Goal: Task Accomplishment & Management: Use online tool/utility

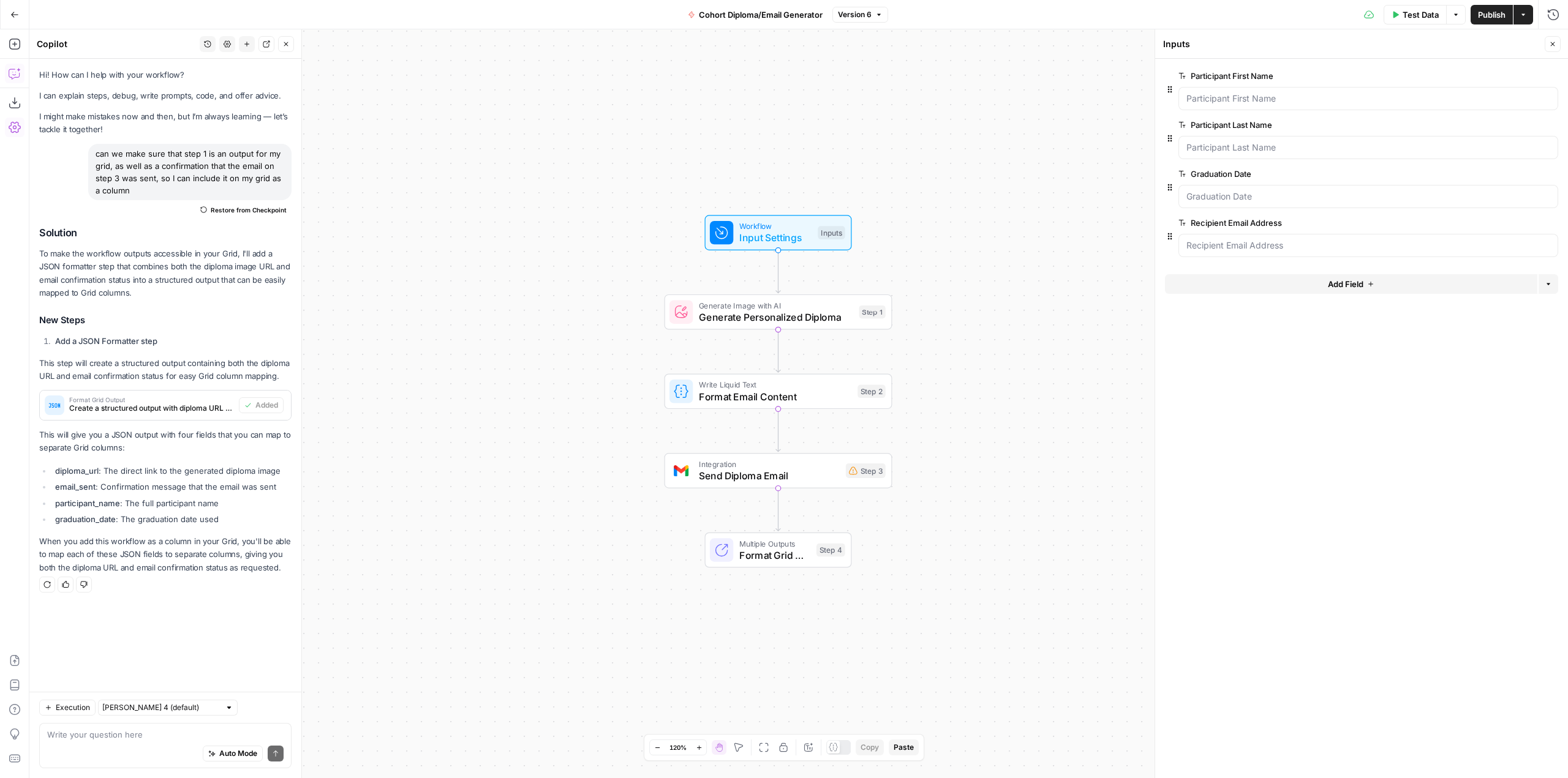
click at [211, 46] on icon "button" at bounding box center [208, 44] width 8 height 8
click at [267, 81] on button "can we make sure that step 1 is an output for my grid, as well as a confirmatio…" at bounding box center [208, 87] width 185 height 17
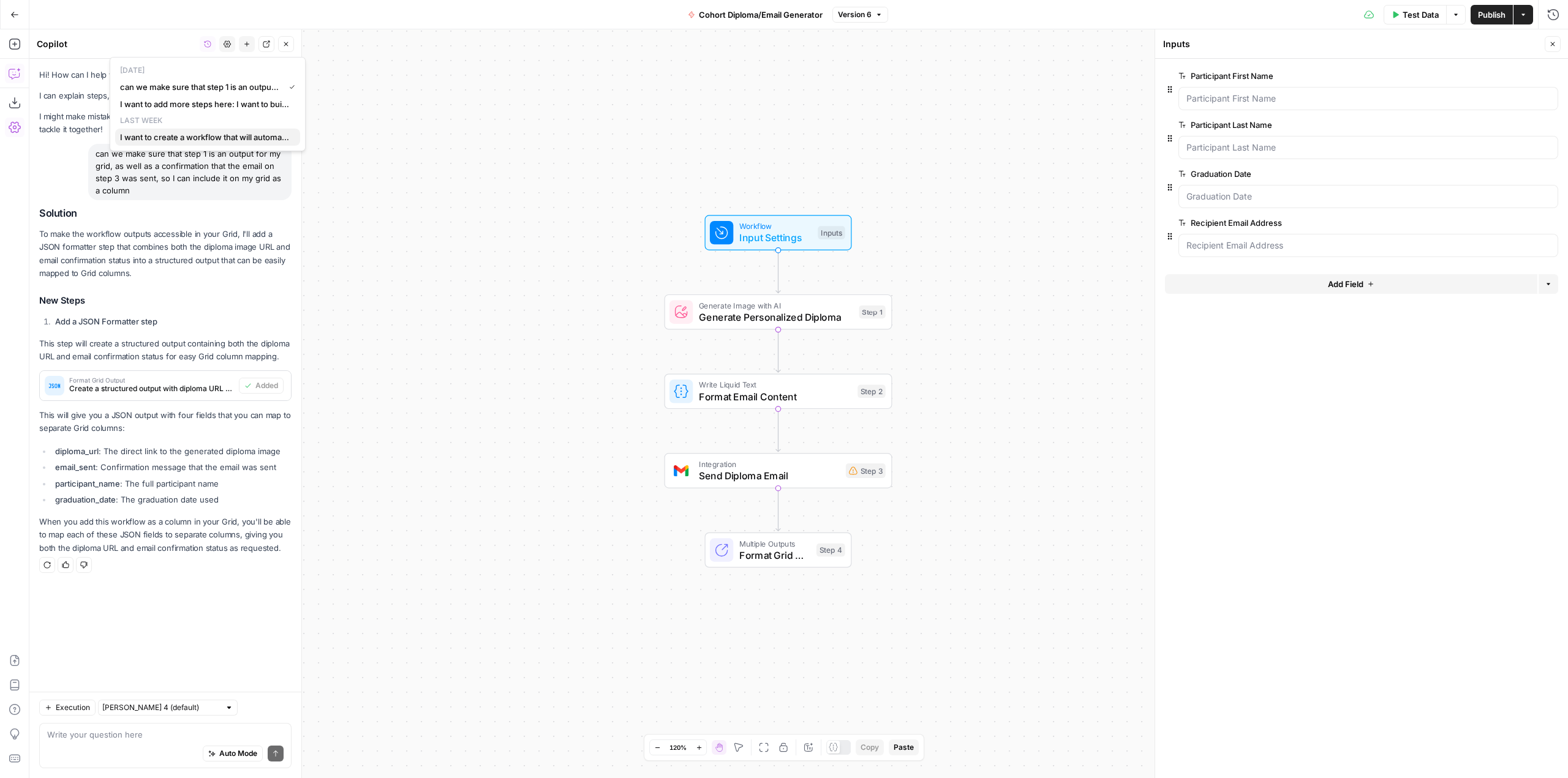
click at [226, 142] on span "I want to create a workflow that will automate the creation of Diplomas based o…" at bounding box center [205, 137] width 170 height 12
click at [491, 136] on div "Workflow Input Settings Inputs Generate Image with AI Generate Personalized Dip…" at bounding box center [798, 403] width 1539 height 749
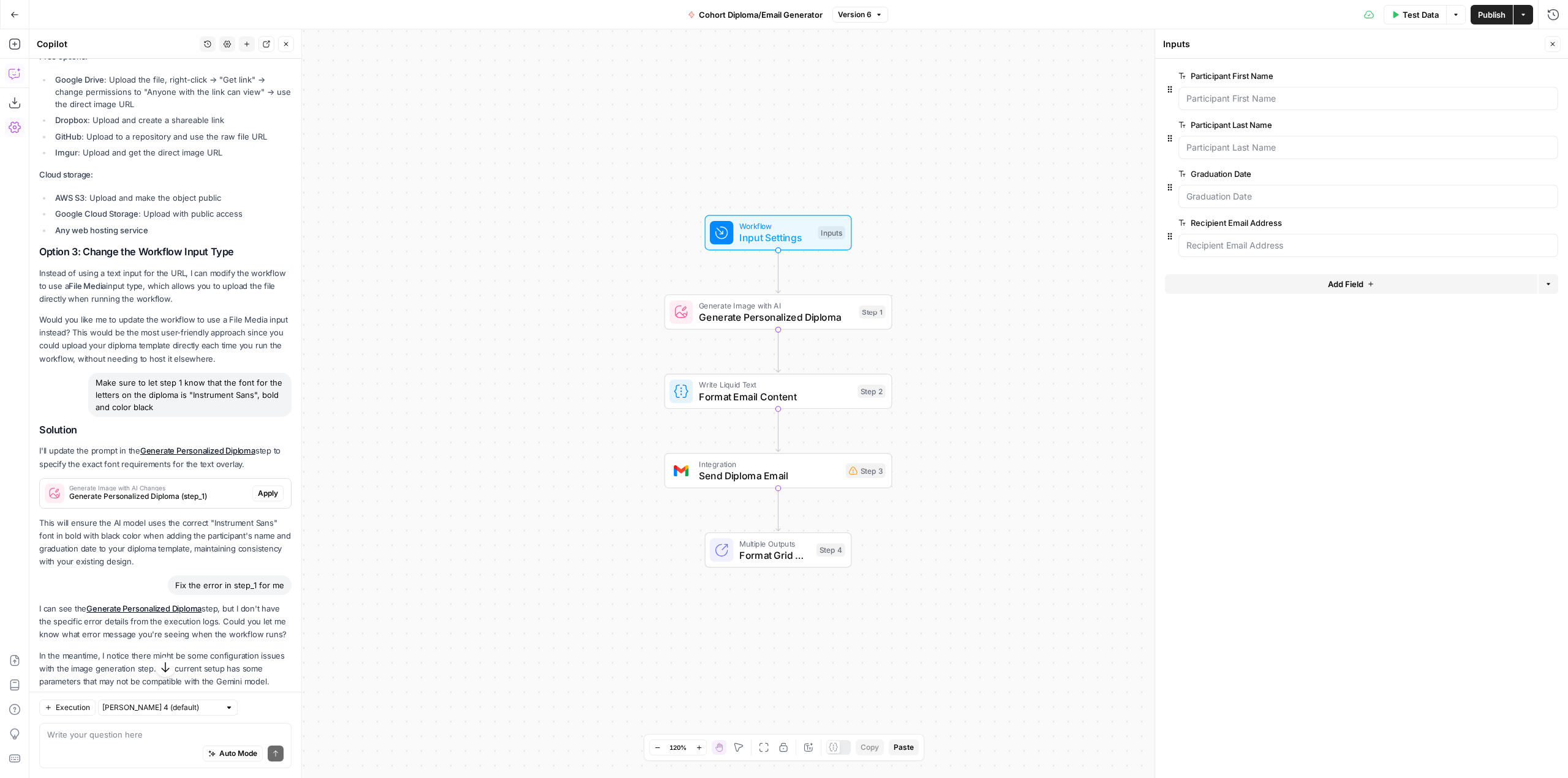
scroll to position [2557, 0]
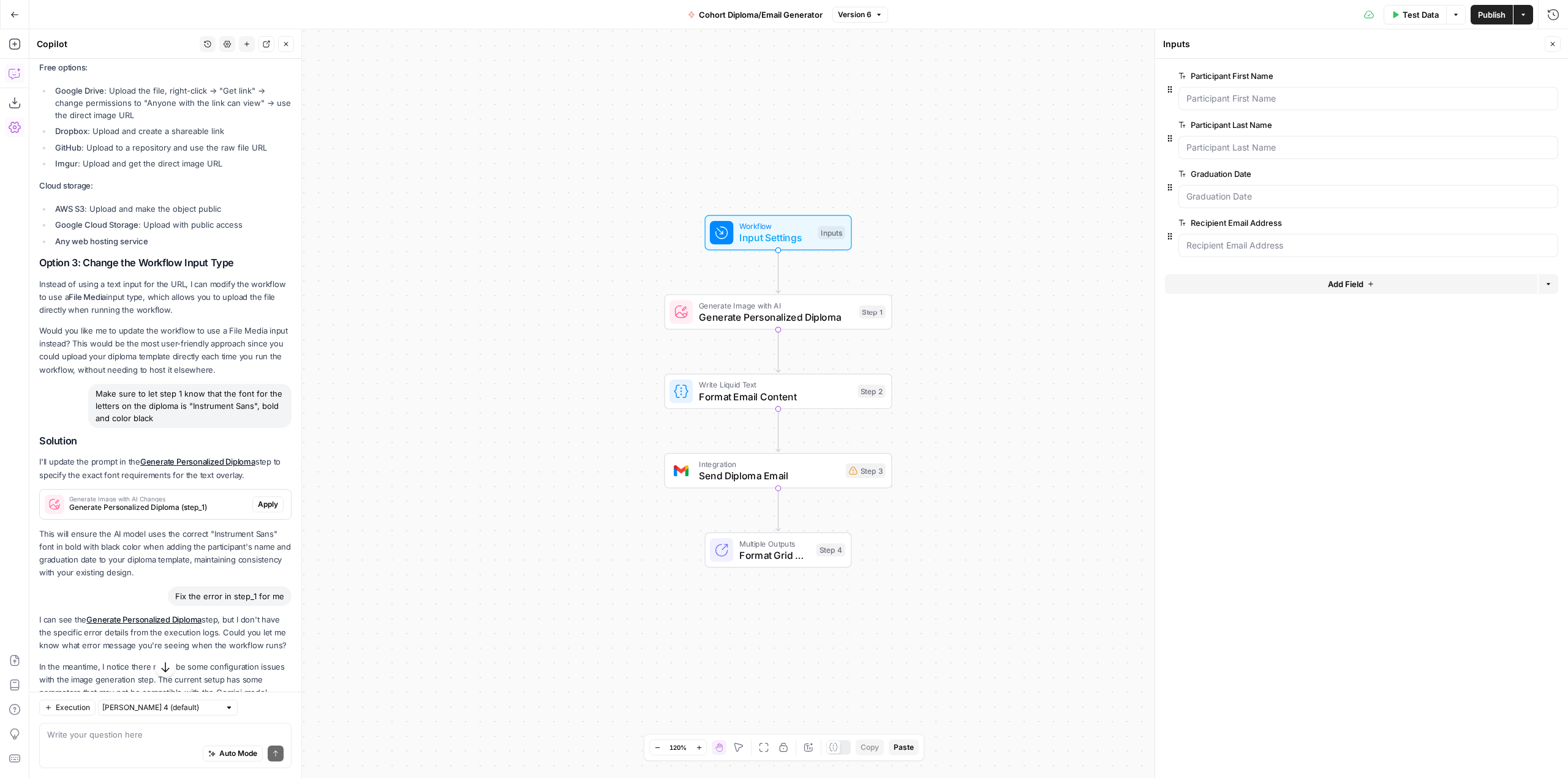
click at [9, 71] on button "Copilot" at bounding box center [15, 74] width 20 height 20
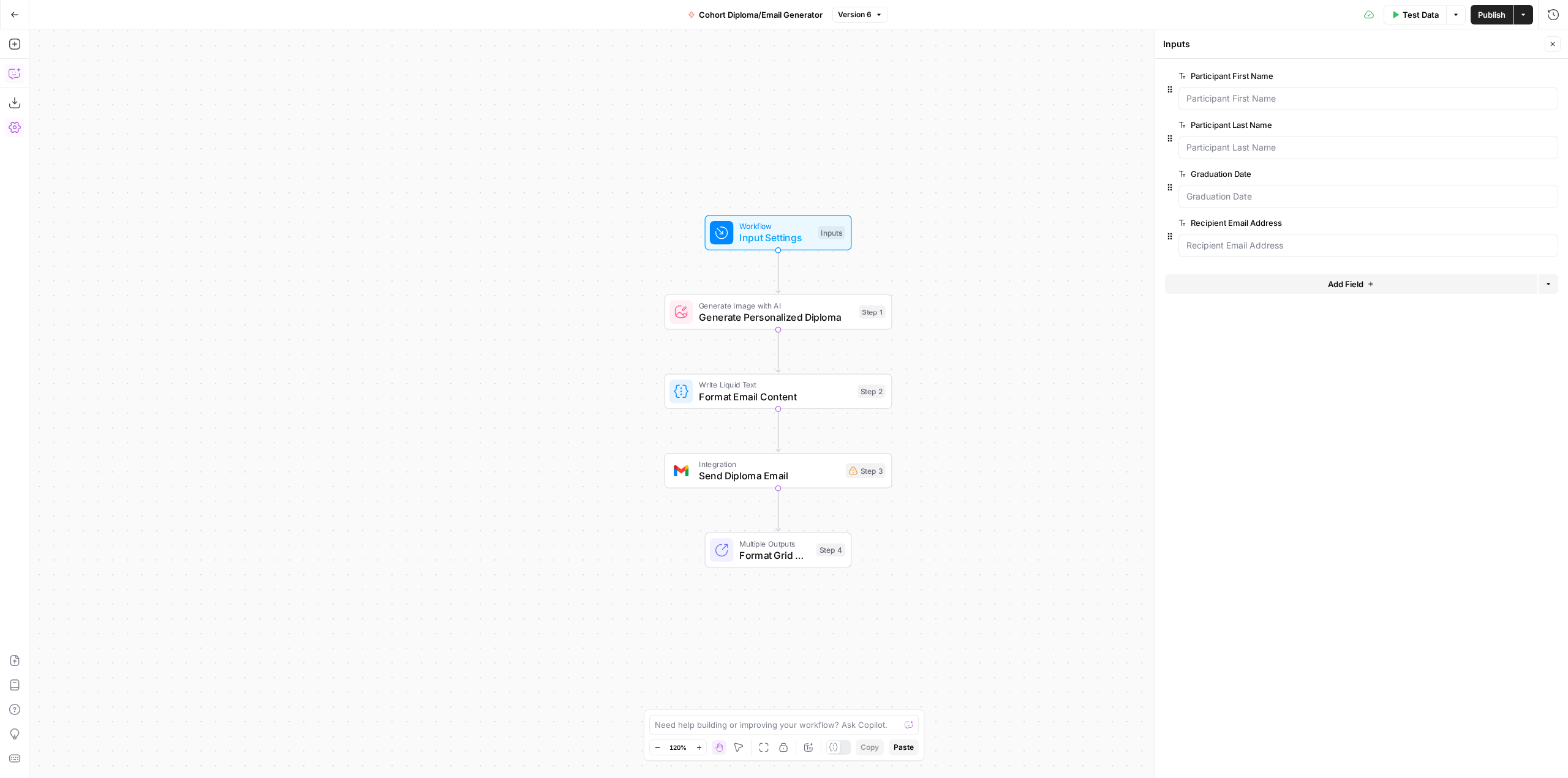
click at [20, 78] on icon "button" at bounding box center [14, 74] width 12 height 12
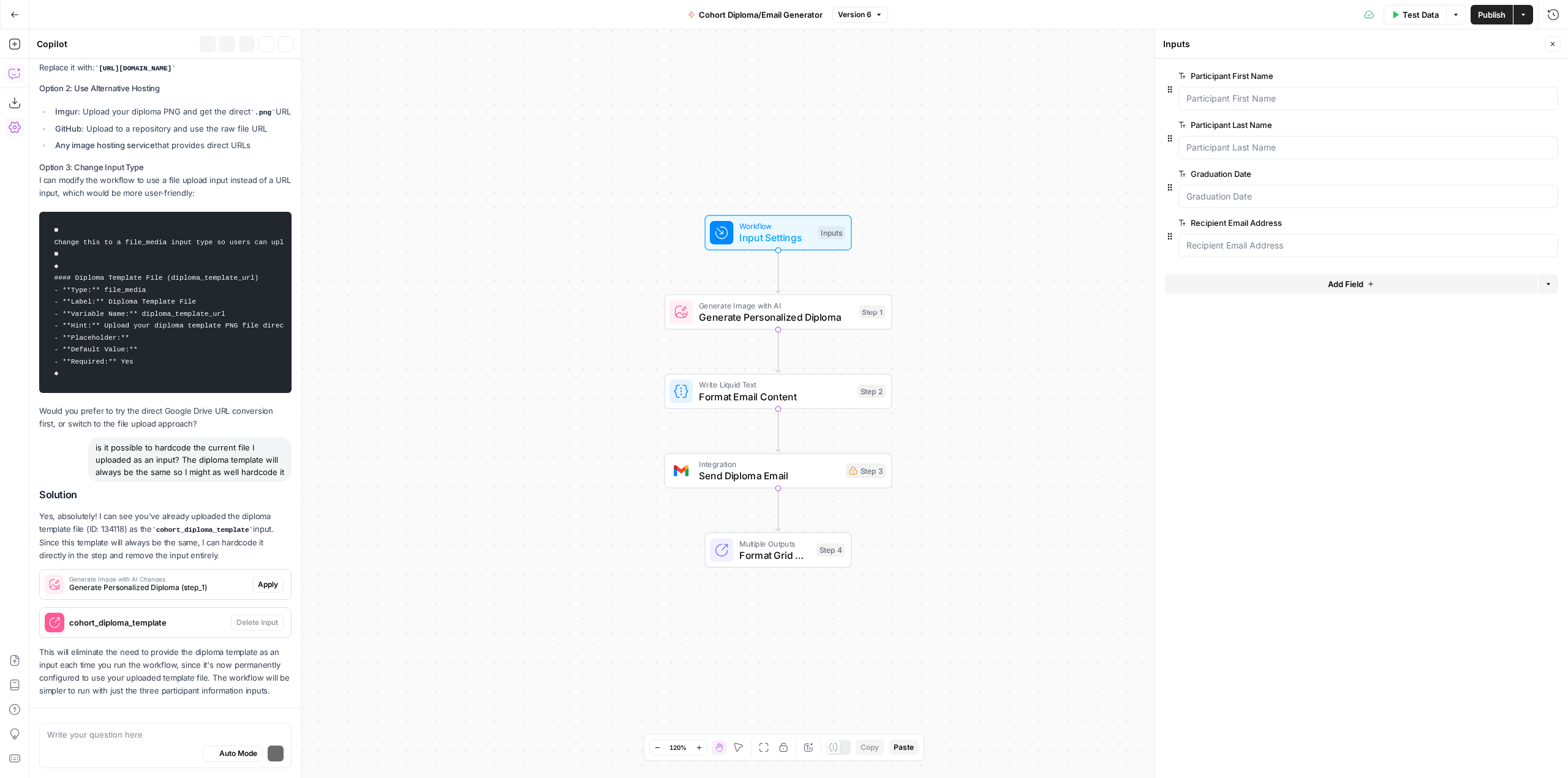
scroll to position [3721, 0]
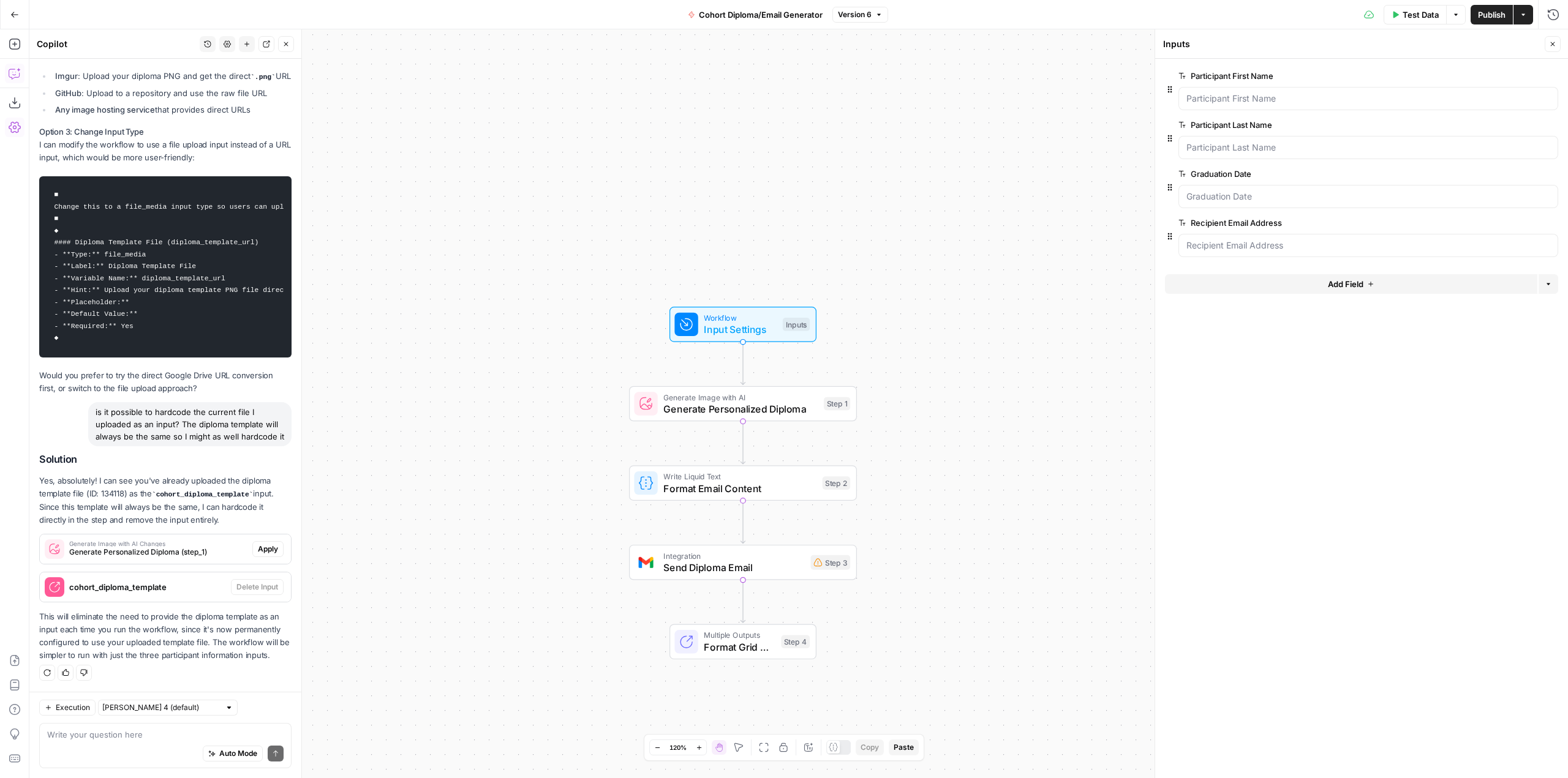
click at [210, 50] on button "History" at bounding box center [207, 44] width 16 height 16
click at [224, 81] on button "can we make sure that step 1 is an output for my grid, as well as a confirmatio…" at bounding box center [208, 87] width 185 height 17
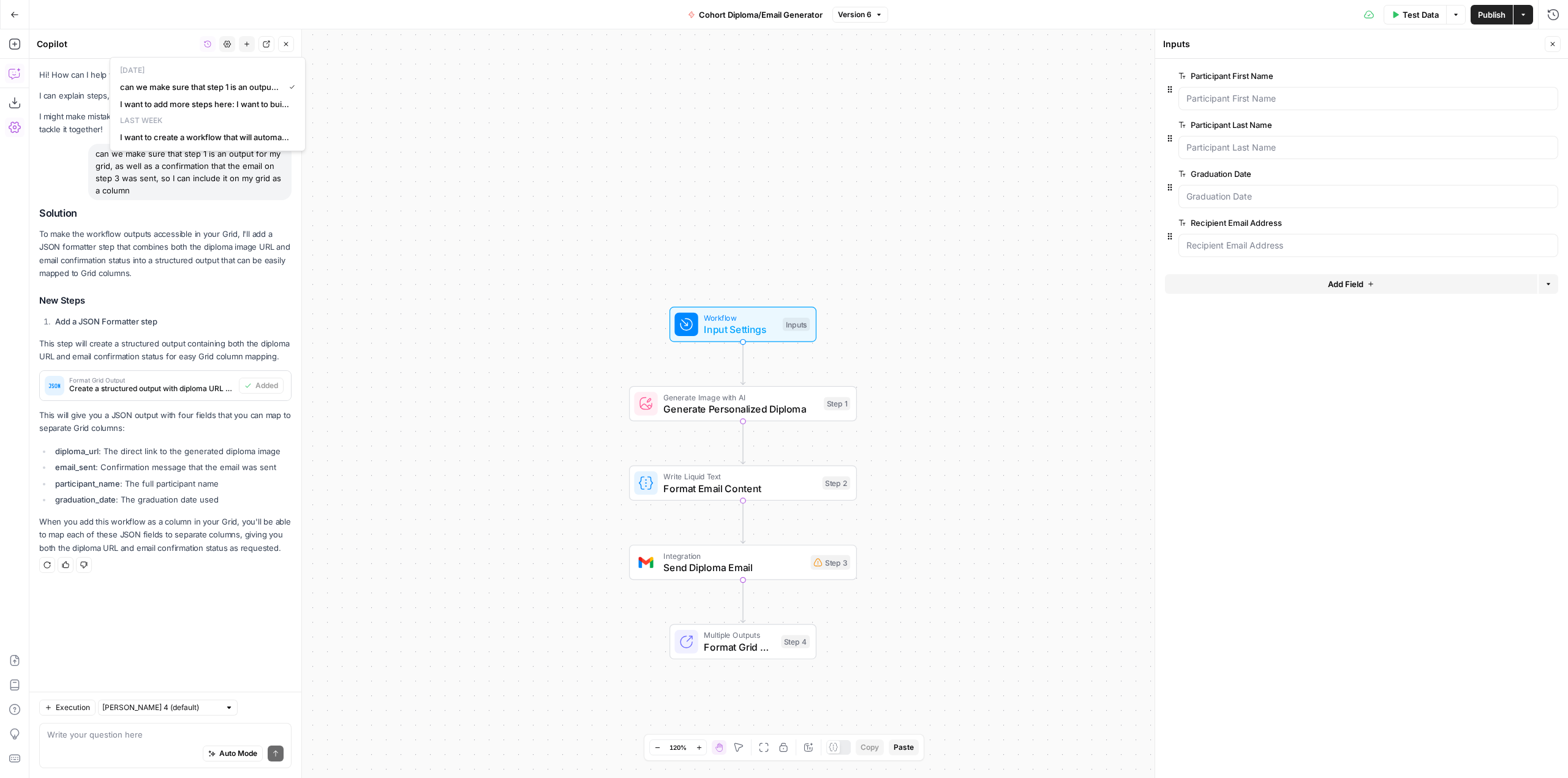
click at [263, 301] on h3 "New Steps" at bounding box center [165, 300] width 252 height 16
click at [149, 716] on div "Execution [PERSON_NAME] 4 (default) Write your question here Auto Mode Send" at bounding box center [165, 735] width 272 height 87
click at [149, 729] on textarea at bounding box center [166, 735] width 236 height 12
type textarea "how do I verify my email address to send emails from the integration"
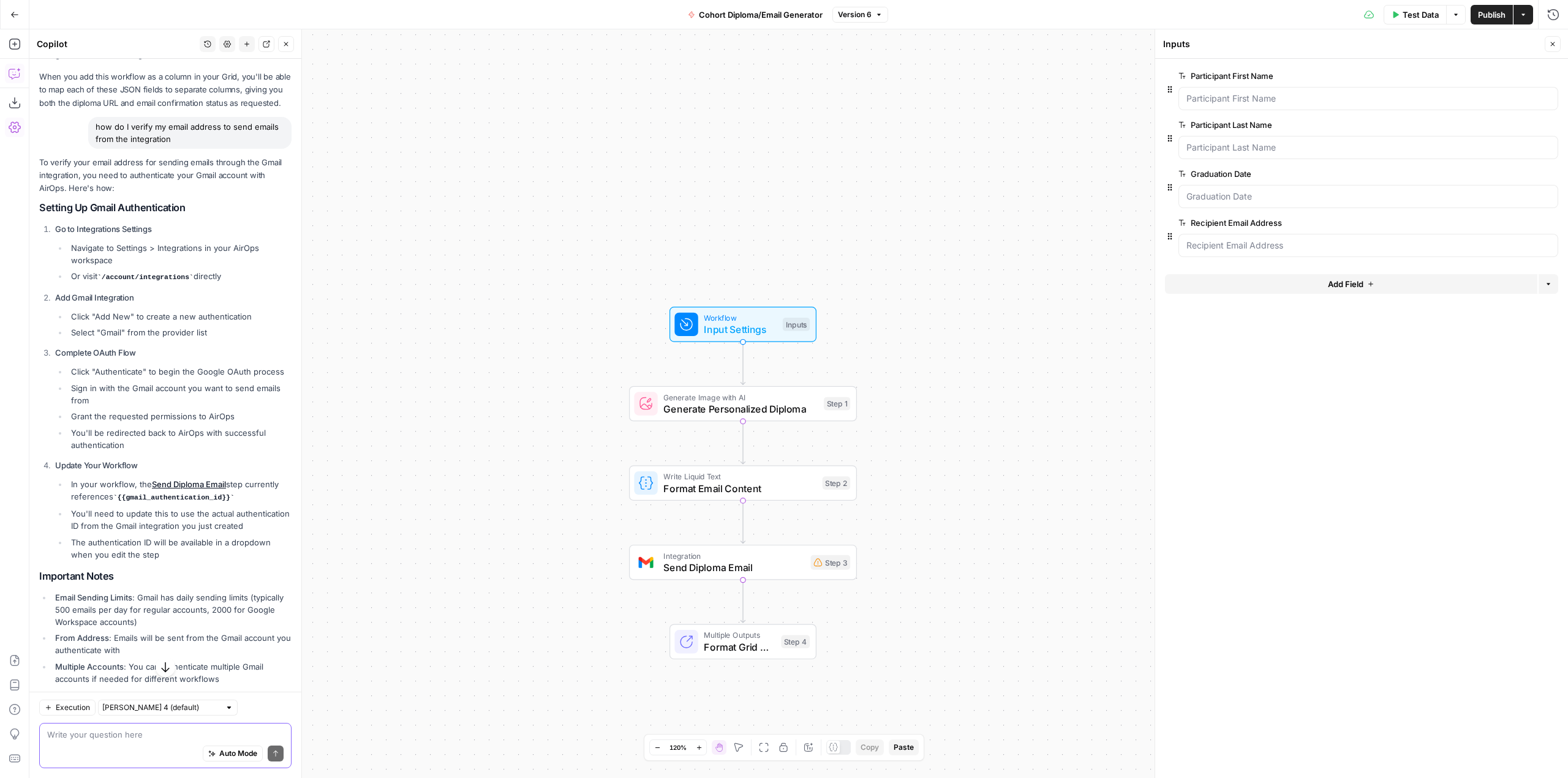
scroll to position [449, 0]
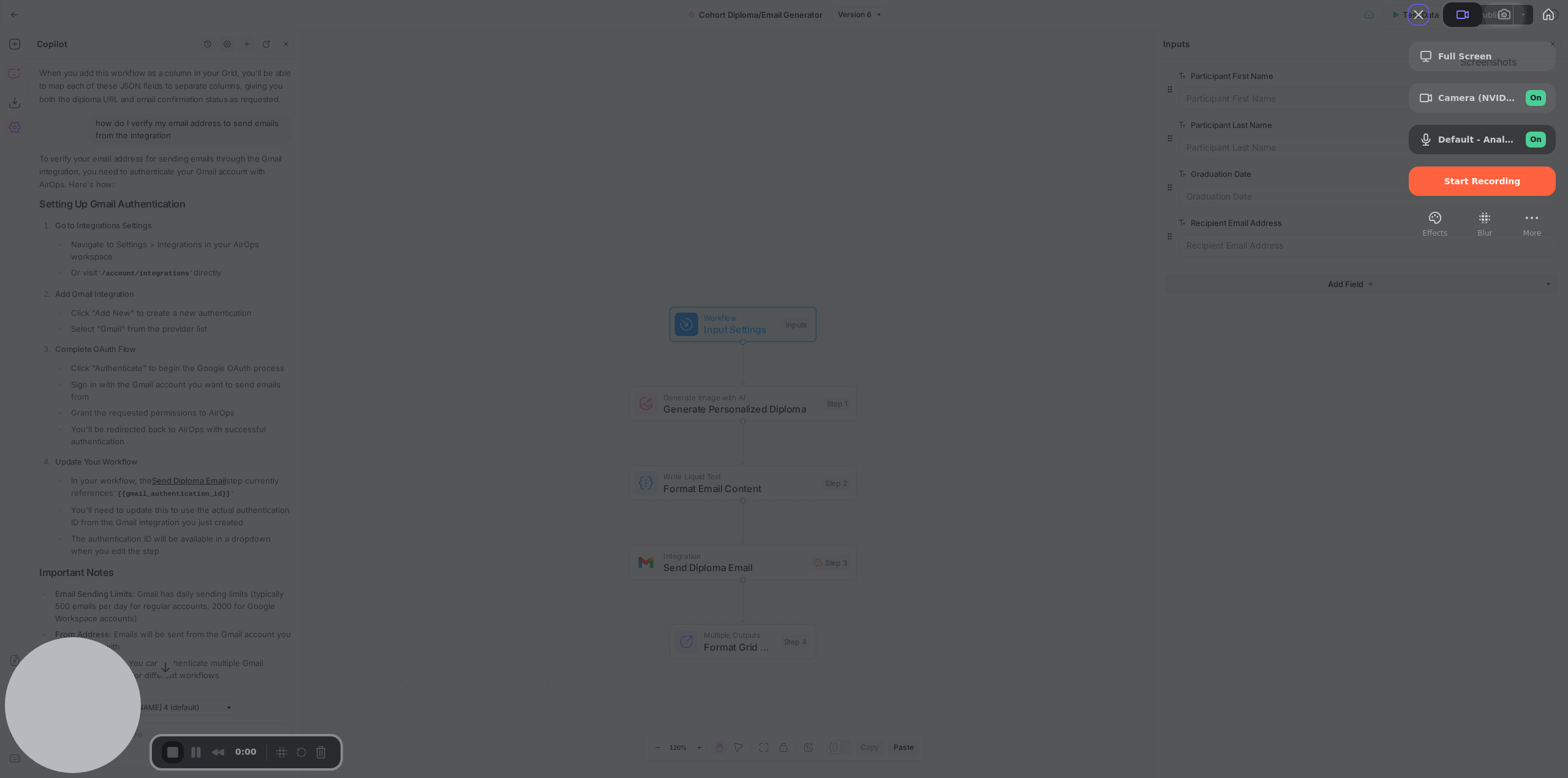
click at [1497, 22] on span at bounding box center [1504, 15] width 15 height 15
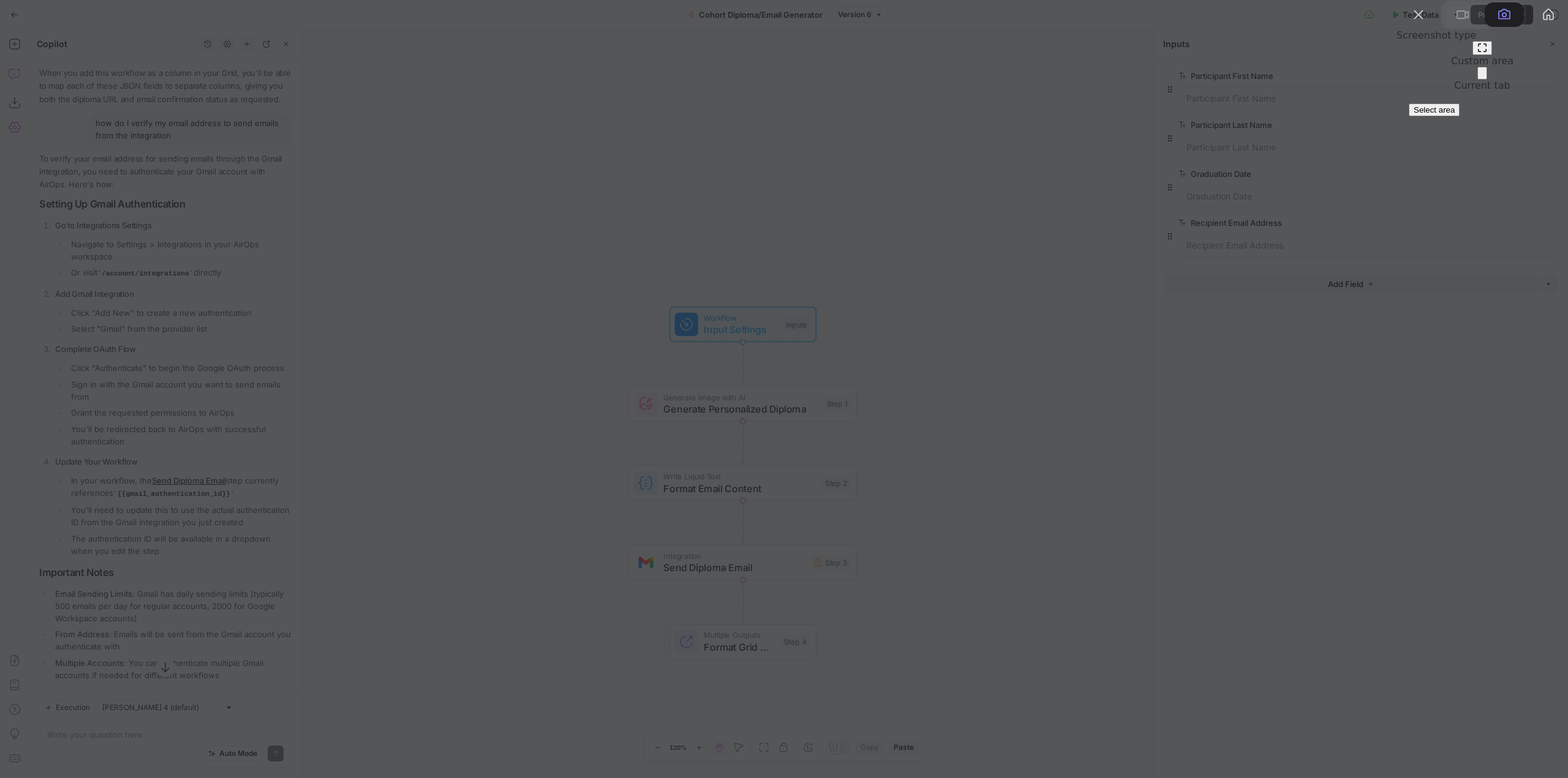
click at [1477, 53] on span at bounding box center [1481, 47] width 10 height 10
click at [1445, 117] on button "Select area" at bounding box center [1434, 110] width 51 height 13
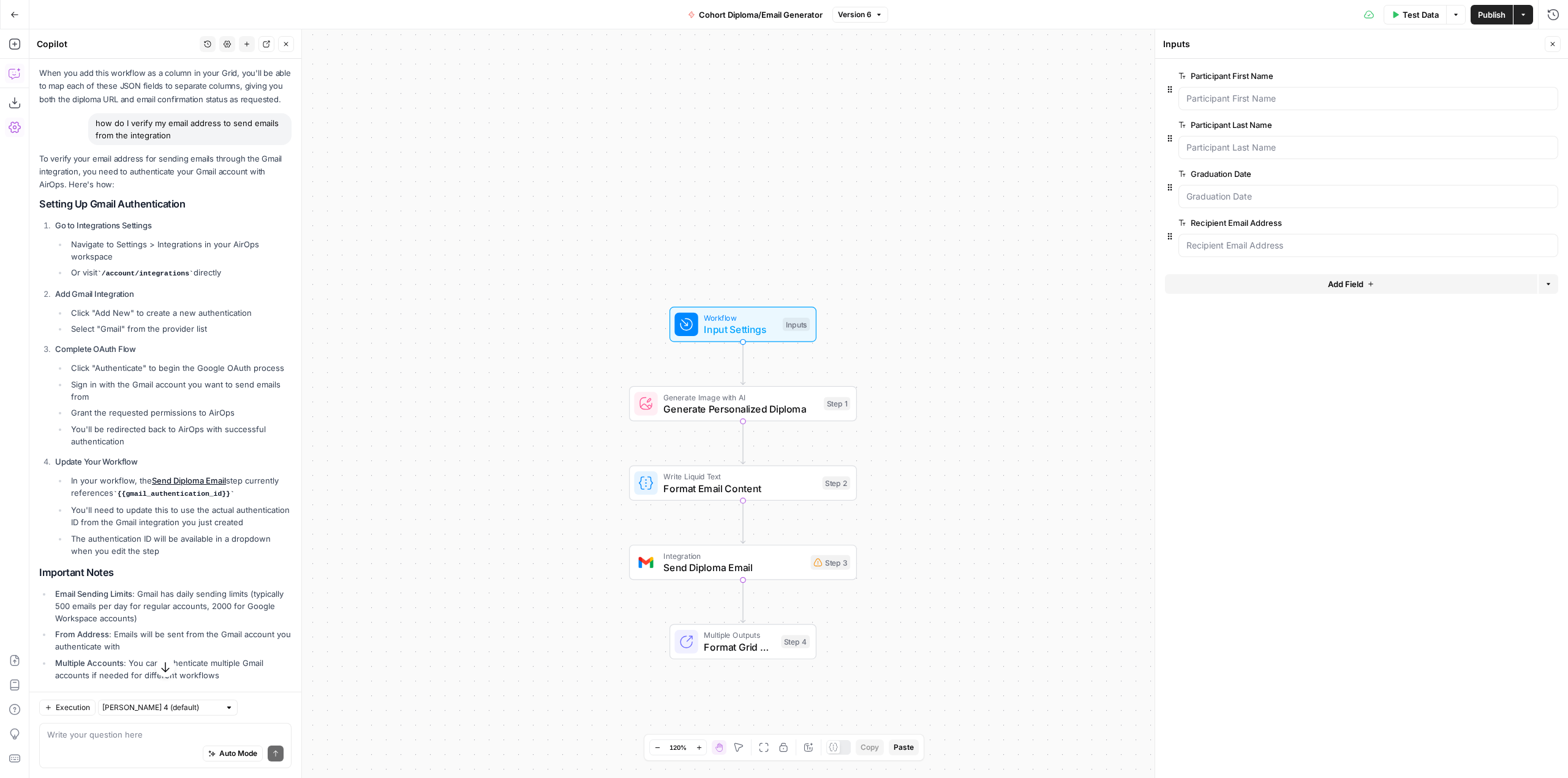
drag, startPoint x: 29, startPoint y: 220, endPoint x: 290, endPoint y: 478, distance: 367.0
click at [290, 478] on div "425 x 420" at bounding box center [784, 502] width 1568 height 1004
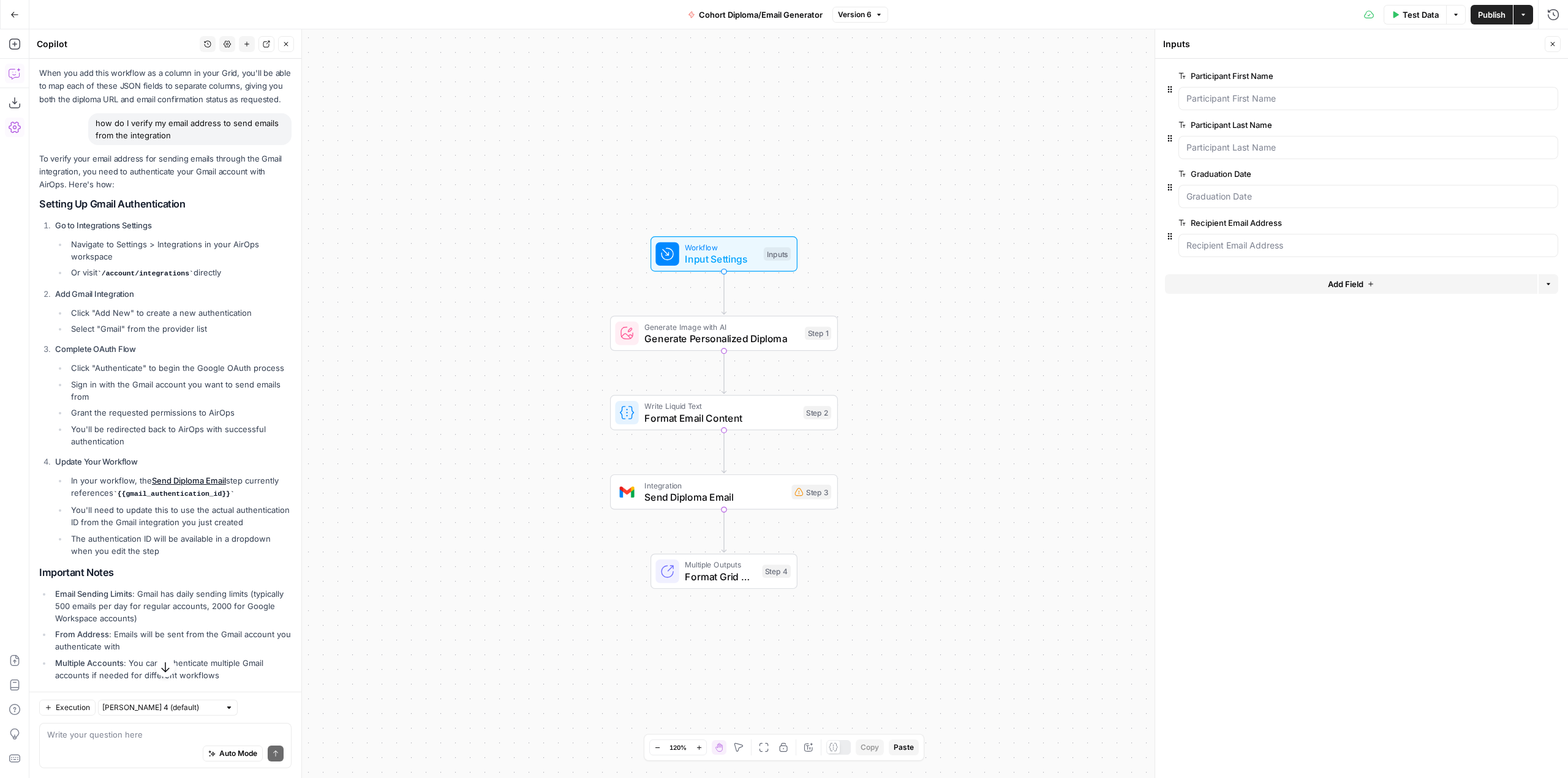
drag, startPoint x: 926, startPoint y: 565, endPoint x: 907, endPoint y: 495, distance: 72.5
click at [907, 495] on div "Workflow Input Settings Inputs Generate Image with AI Generate Personalized Dip…" at bounding box center [798, 403] width 1539 height 749
click at [703, 495] on span "Send Diploma Email" at bounding box center [714, 497] width 141 height 15
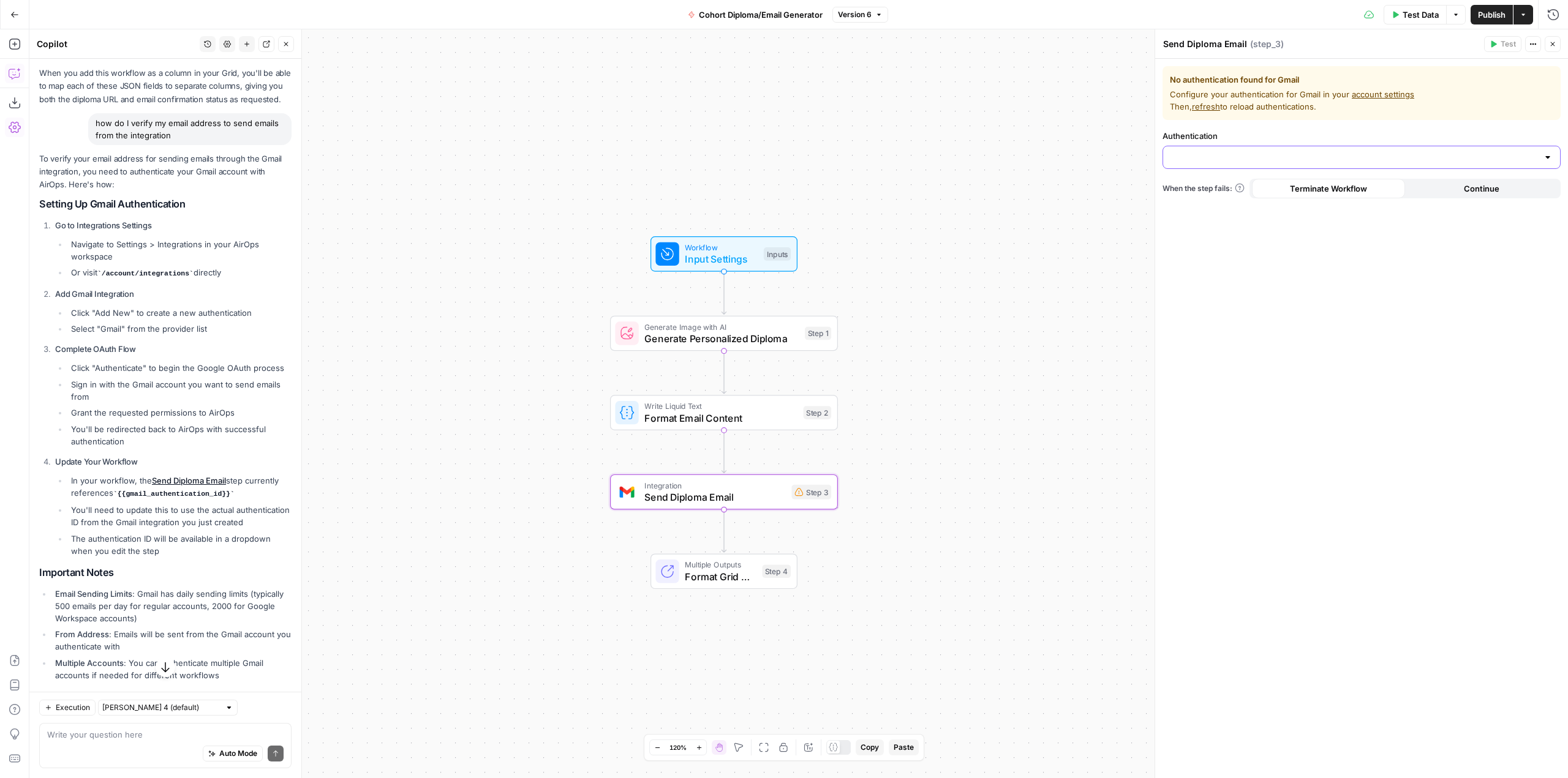
click at [1348, 157] on input "Authentication" at bounding box center [1354, 157] width 367 height 12
click at [1228, 182] on span "﹢ Create New" at bounding box center [1359, 188] width 372 height 12
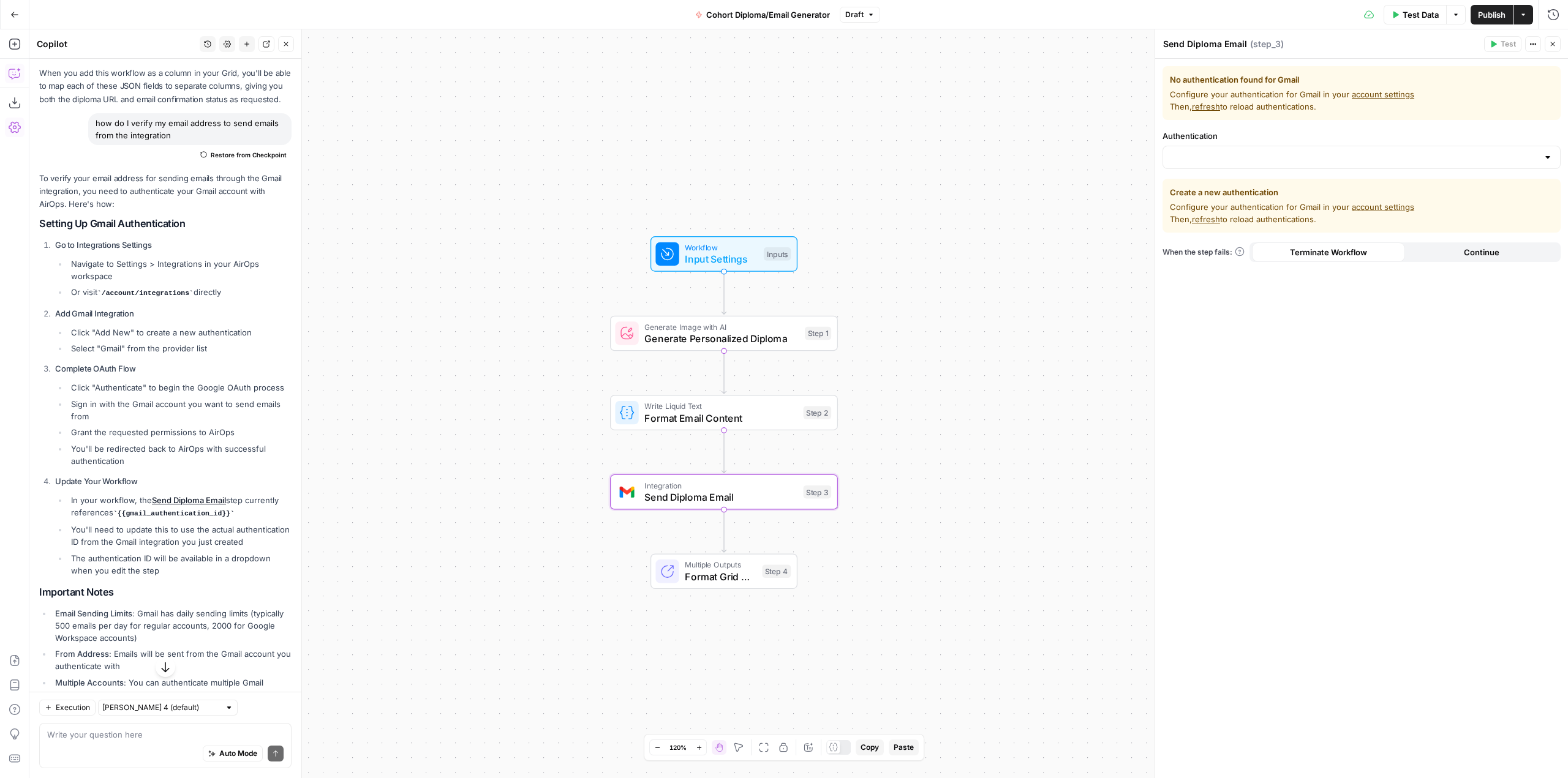
click at [750, 411] on span "Format Email Content" at bounding box center [720, 418] width 153 height 15
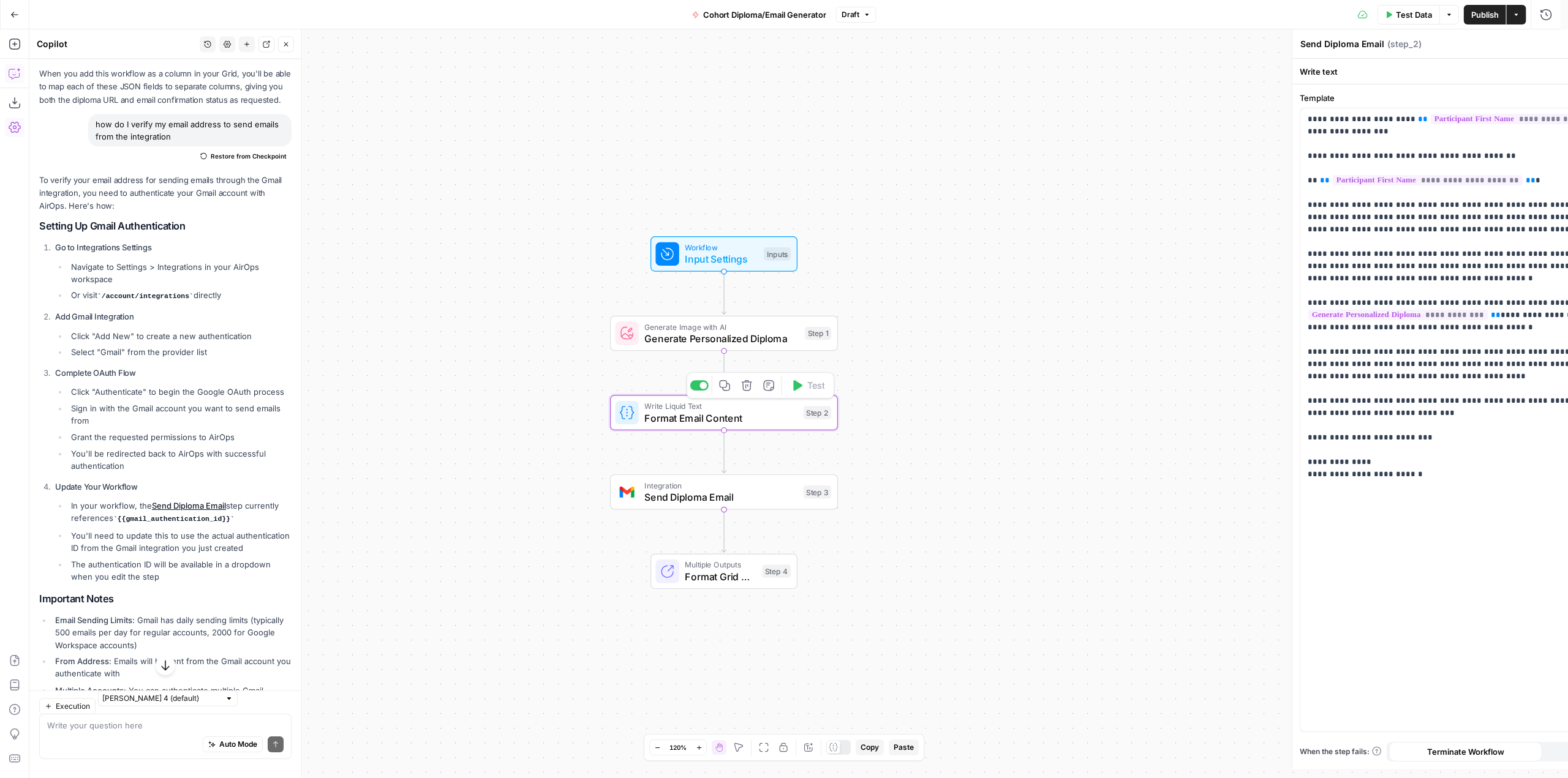
type textarea "Format Email Content"
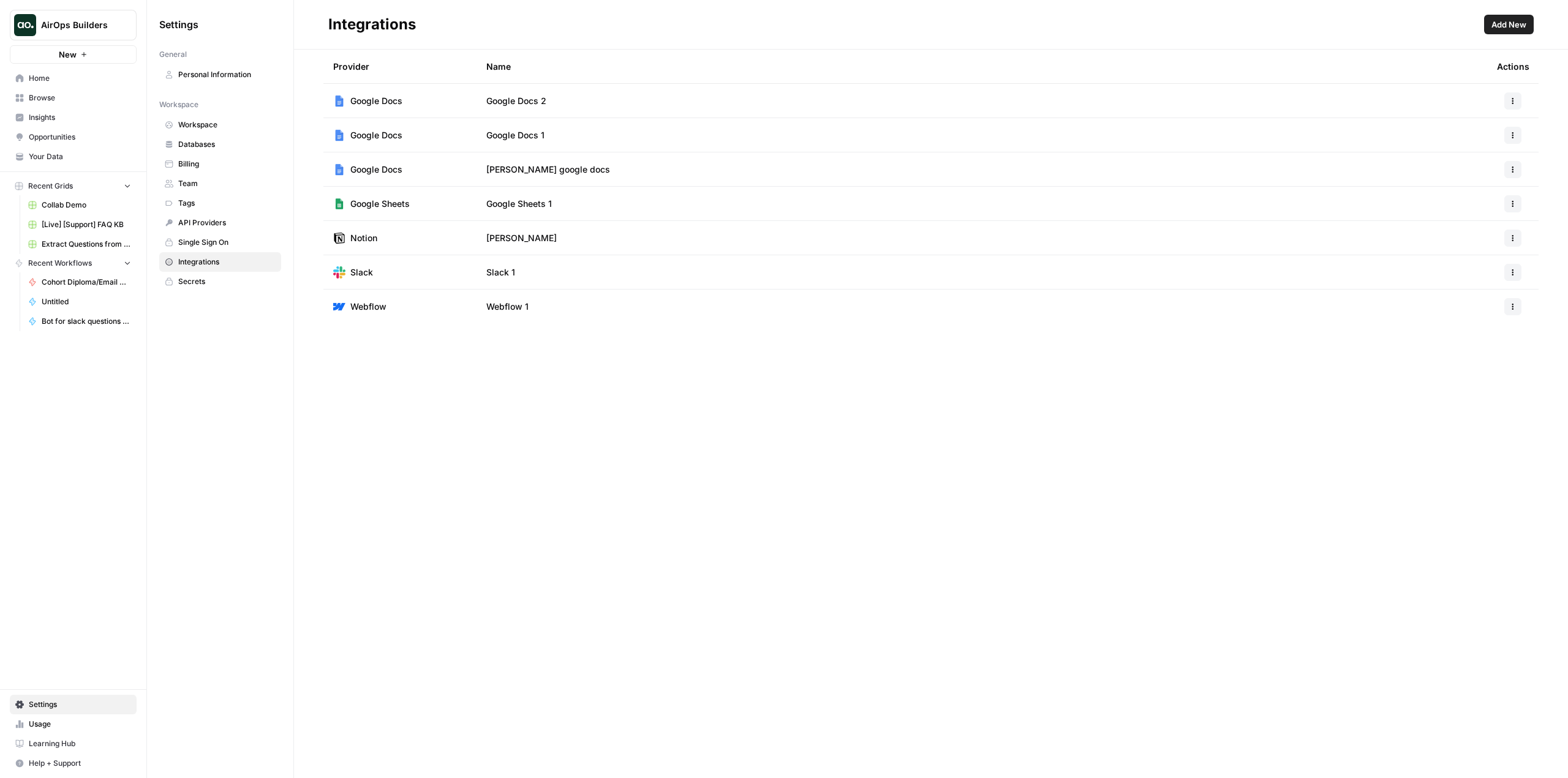
click at [1501, 34] on button "Add New" at bounding box center [1509, 25] width 50 height 20
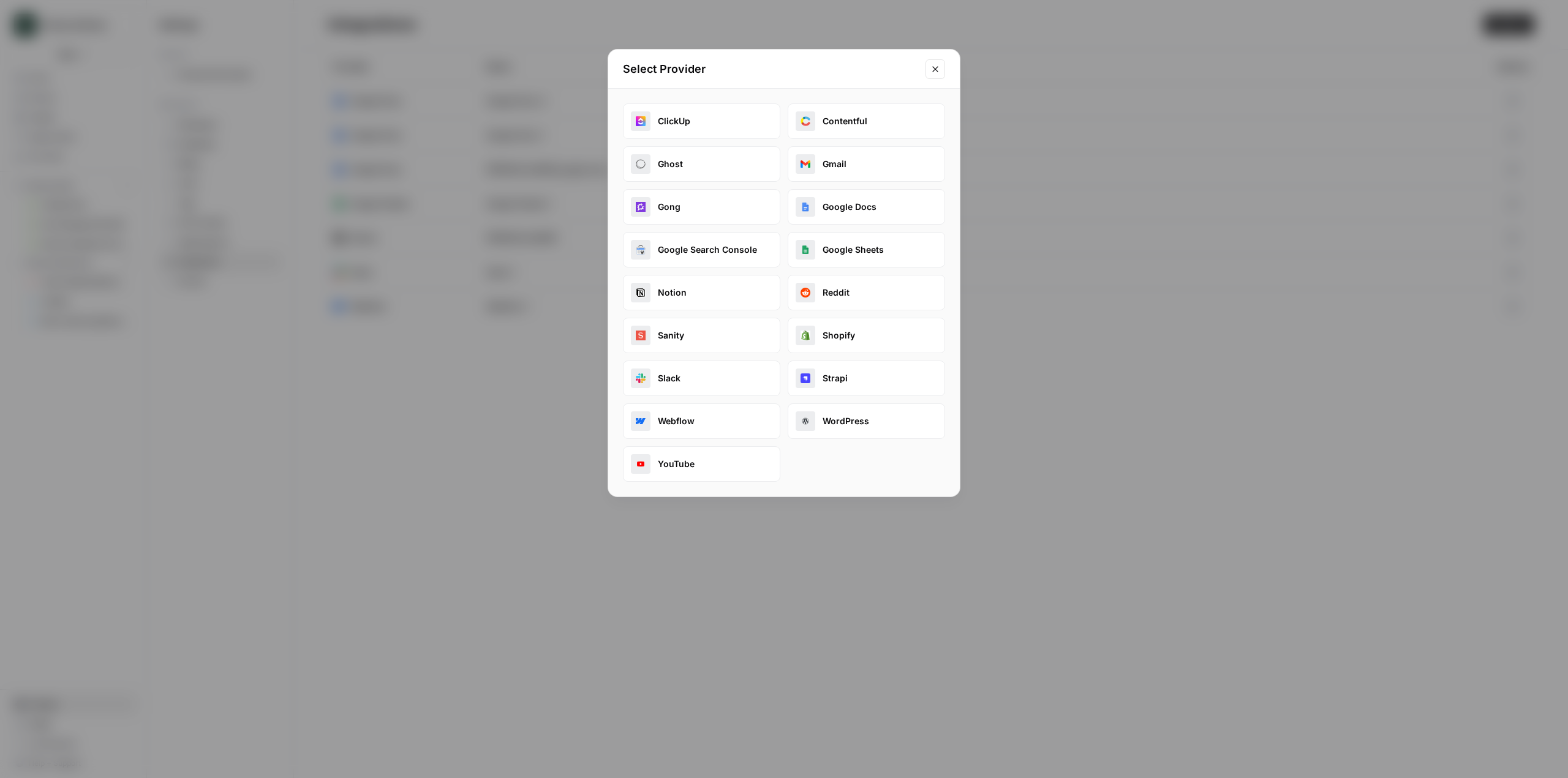
click at [841, 160] on button "Gmail" at bounding box center [866, 164] width 157 height 35
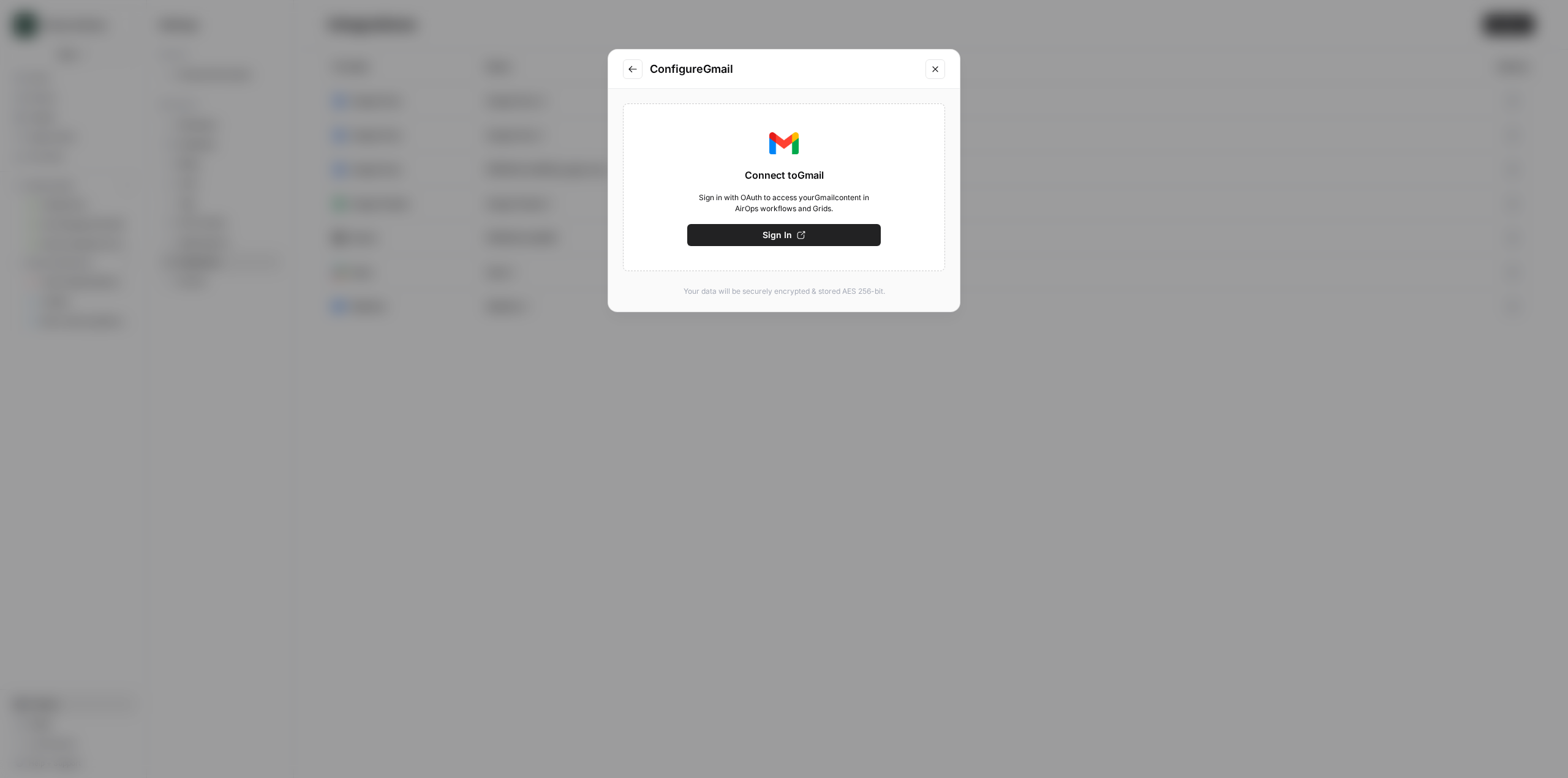
click at [795, 239] on button "Sign In" at bounding box center [783, 235] width 193 height 22
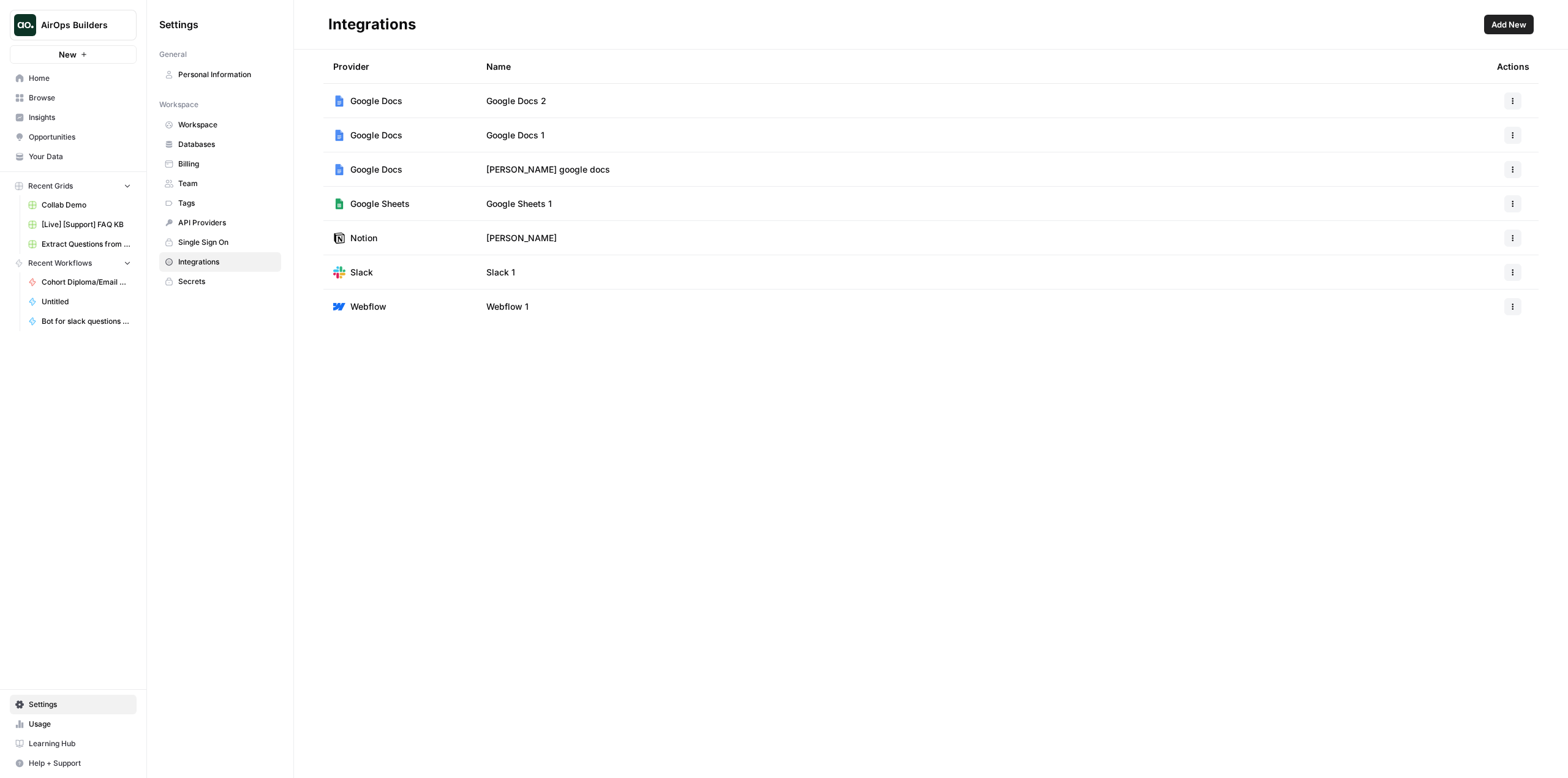
click at [1501, 17] on button "Add New" at bounding box center [1509, 25] width 50 height 20
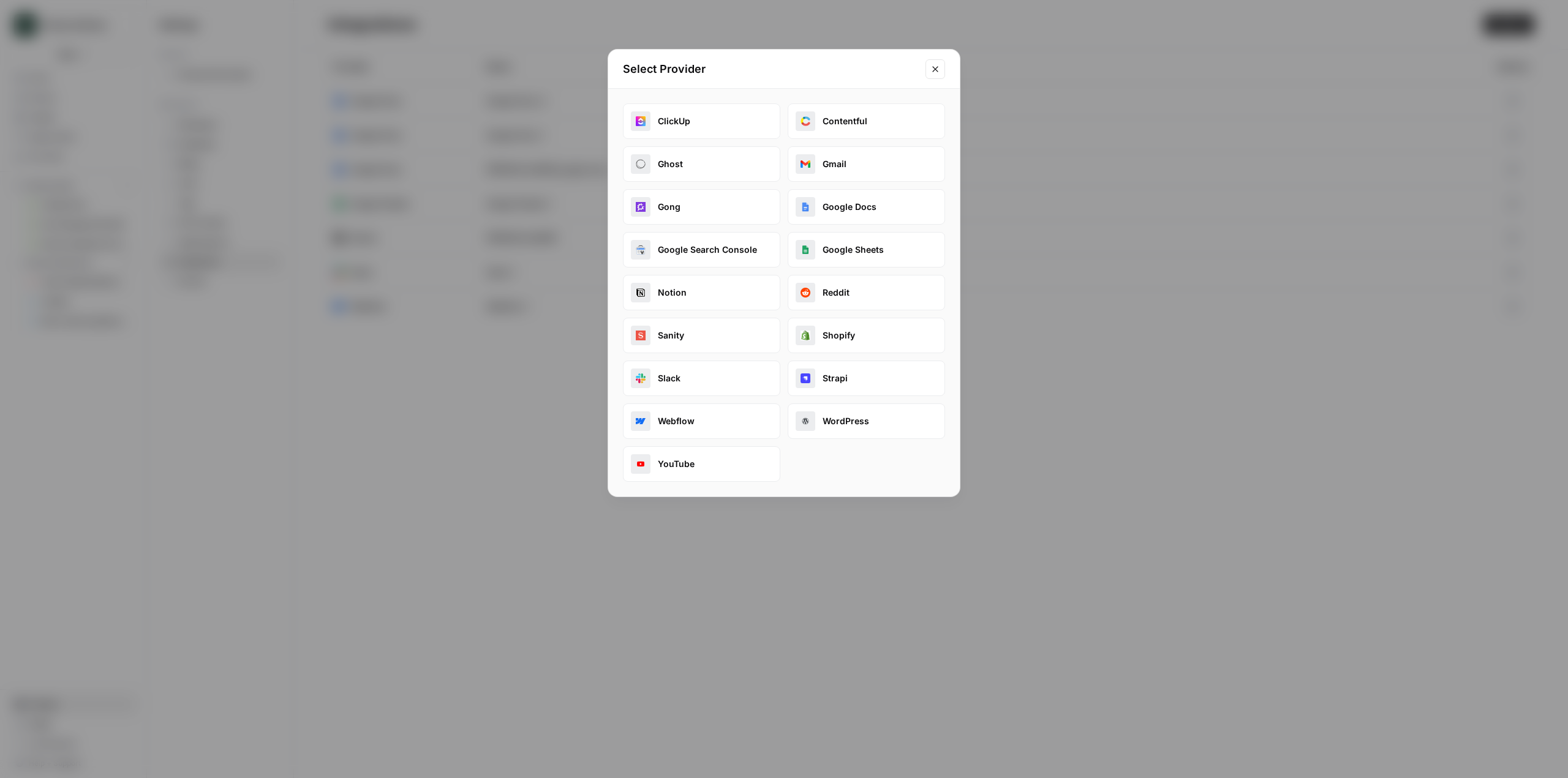
click at [842, 157] on button "Gmail" at bounding box center [866, 164] width 157 height 35
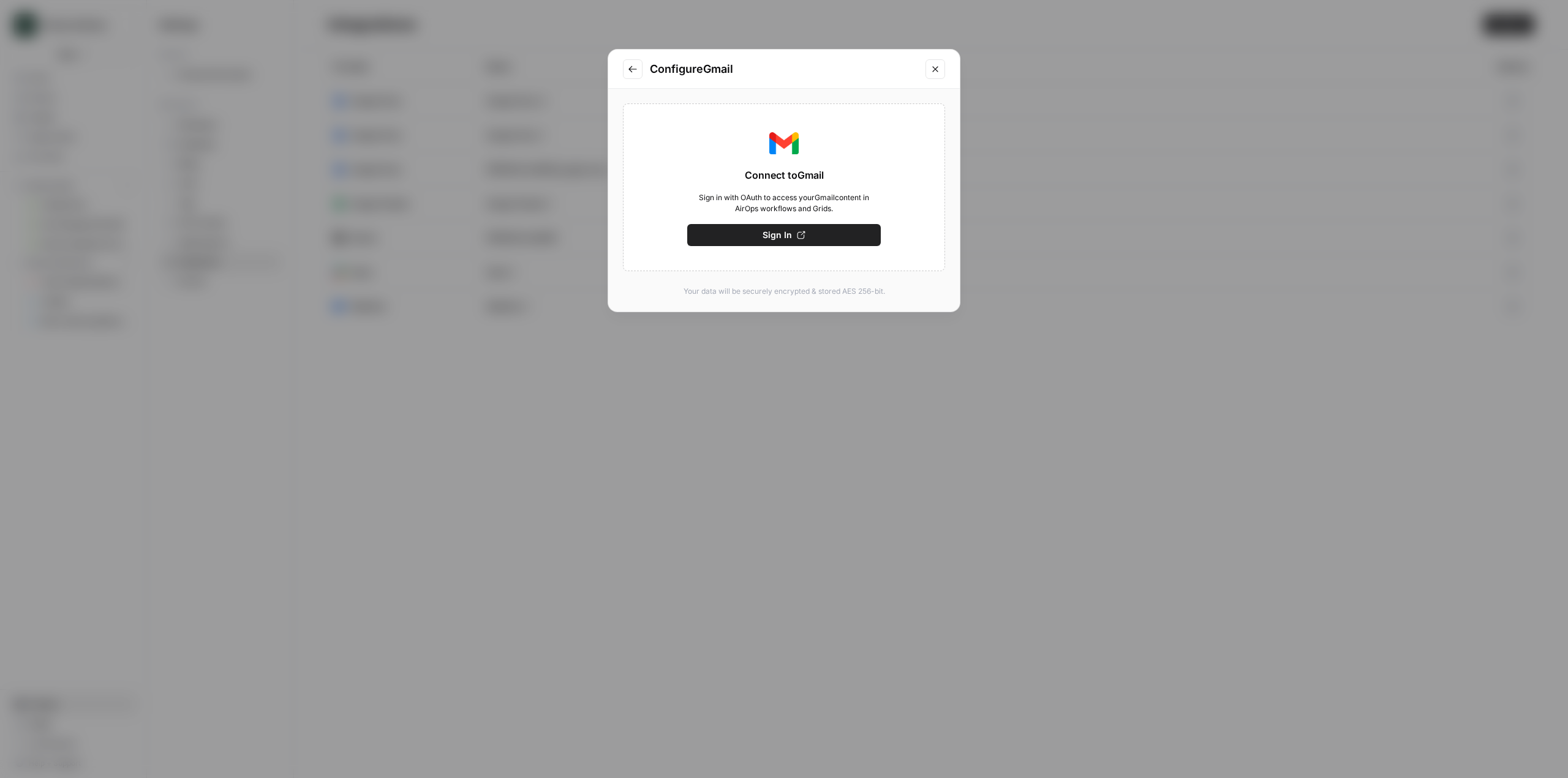
click at [937, 60] on button "Close modal" at bounding box center [935, 69] width 20 height 20
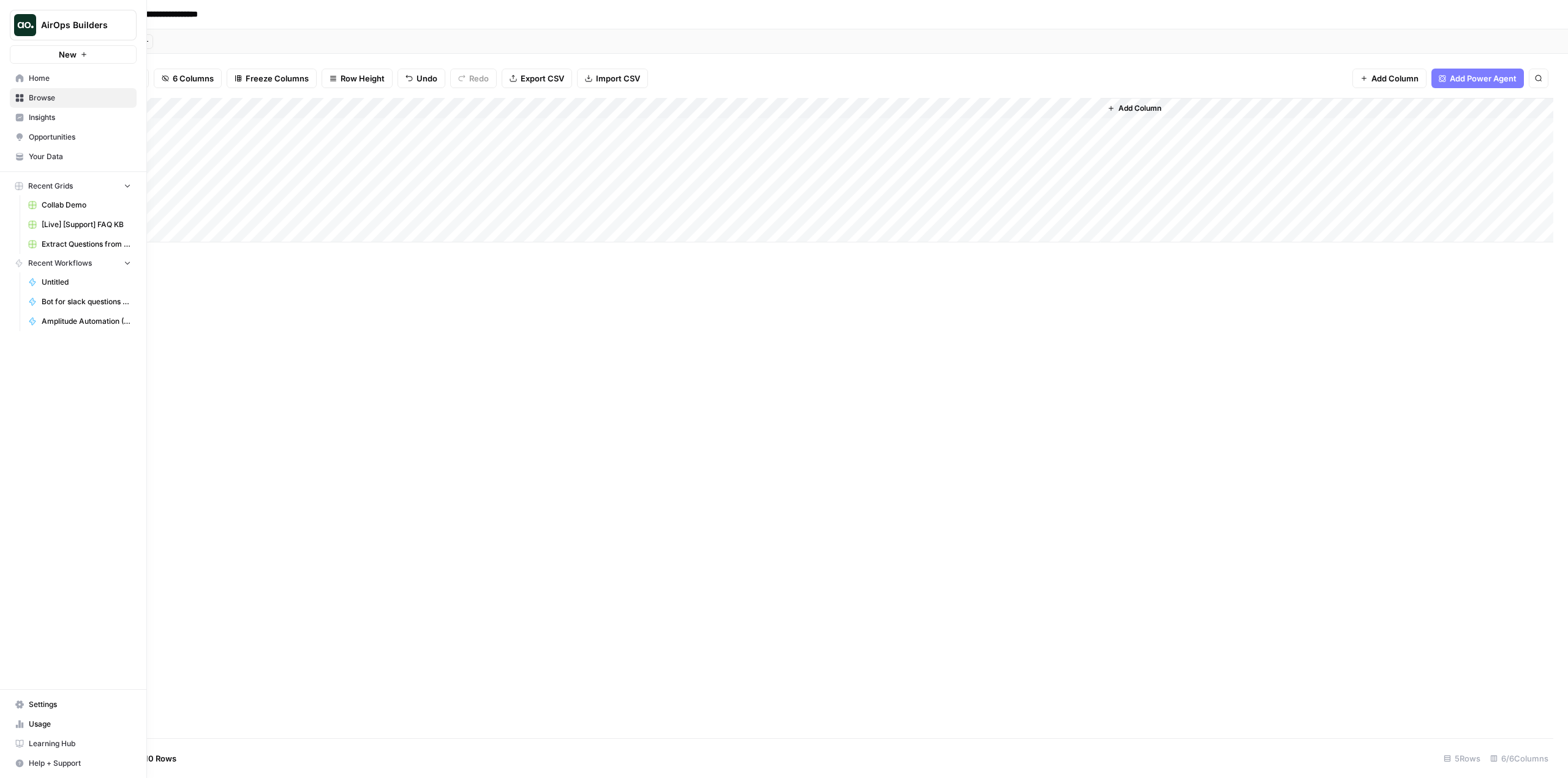
click at [17, 72] on link "Home" at bounding box center [73, 78] width 126 height 20
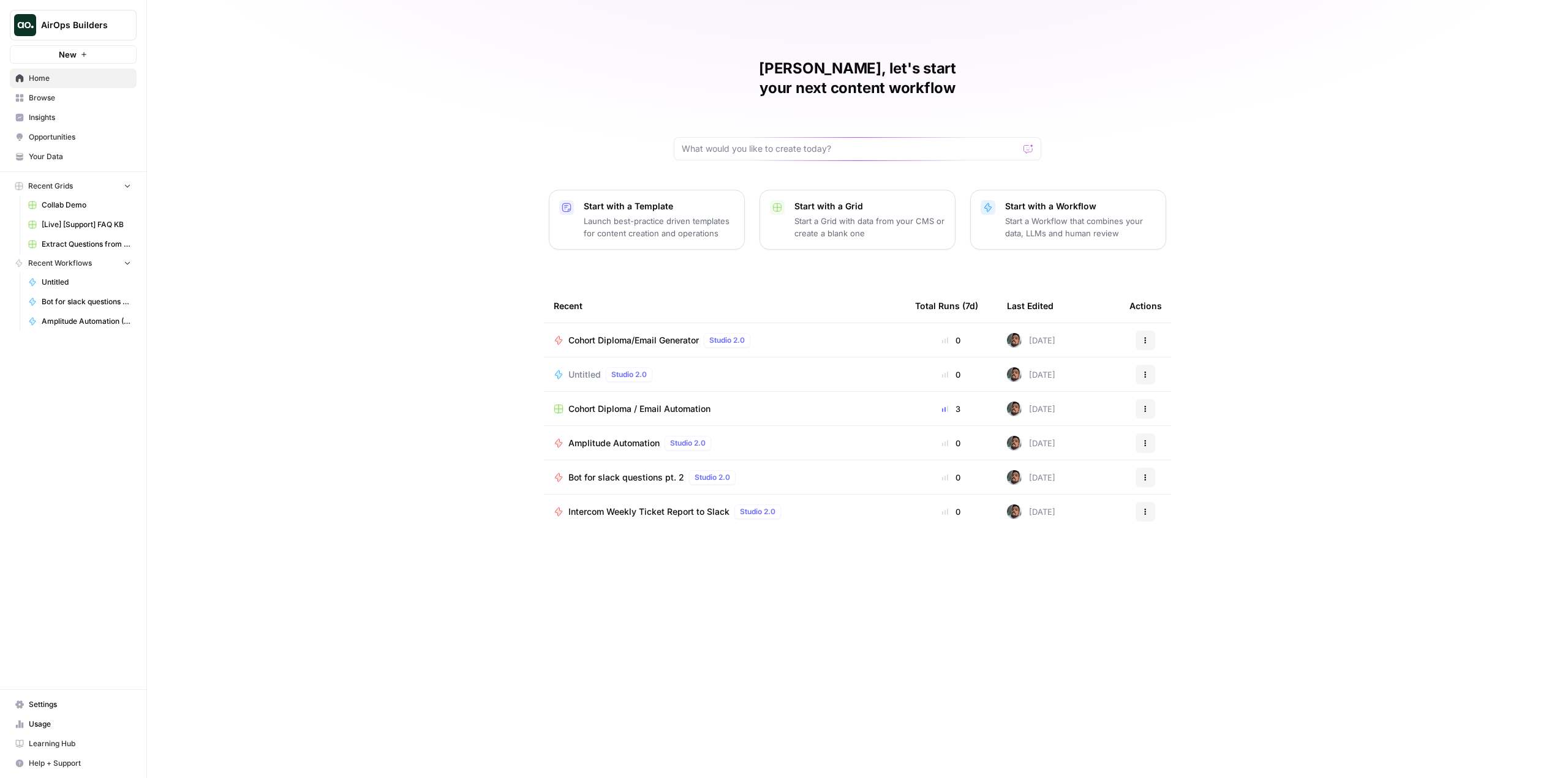
click at [66, 99] on span "Browse" at bounding box center [80, 98] width 102 height 11
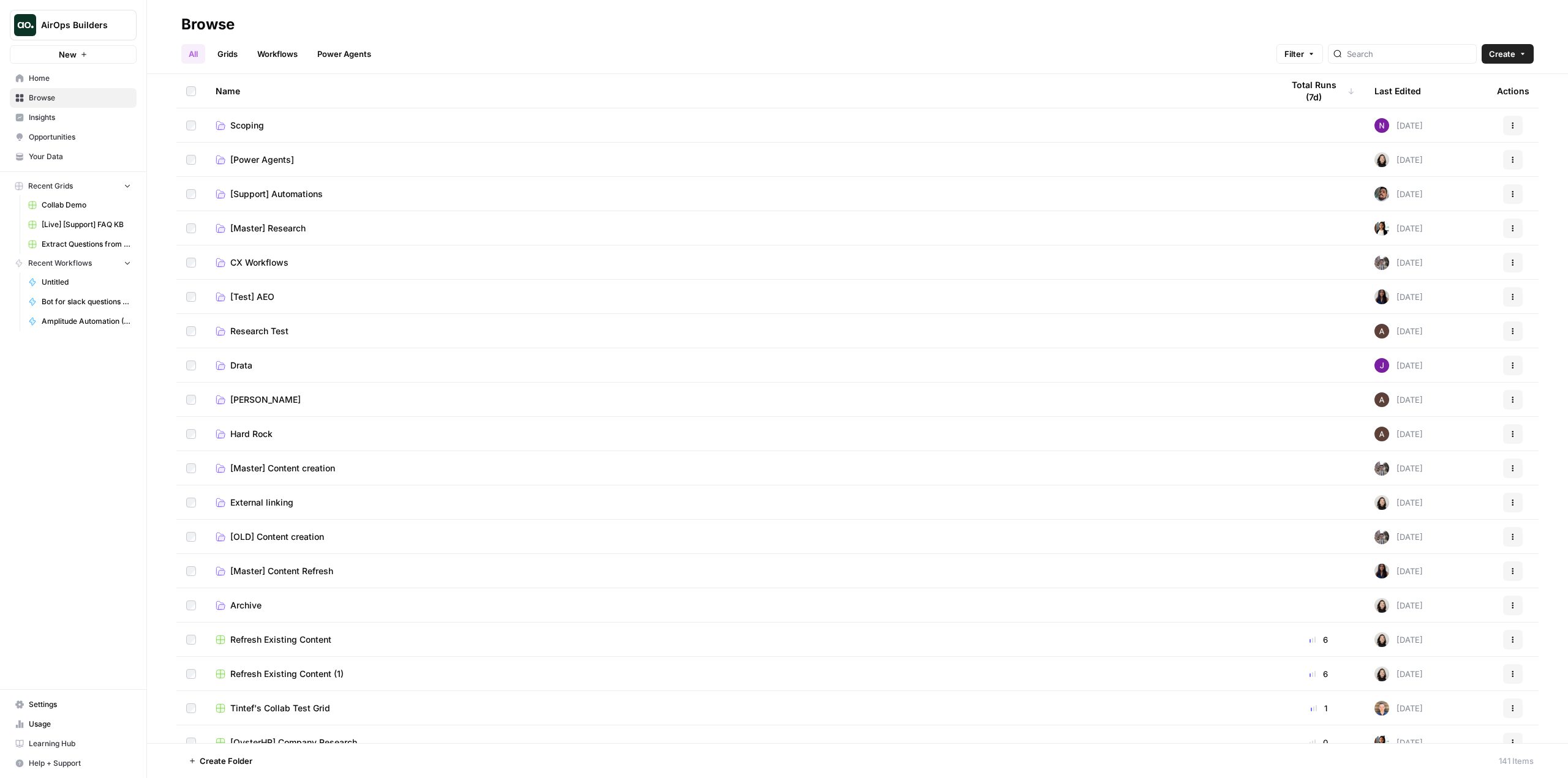
click at [296, 189] on span "[Support] Automations" at bounding box center [276, 194] width 93 height 12
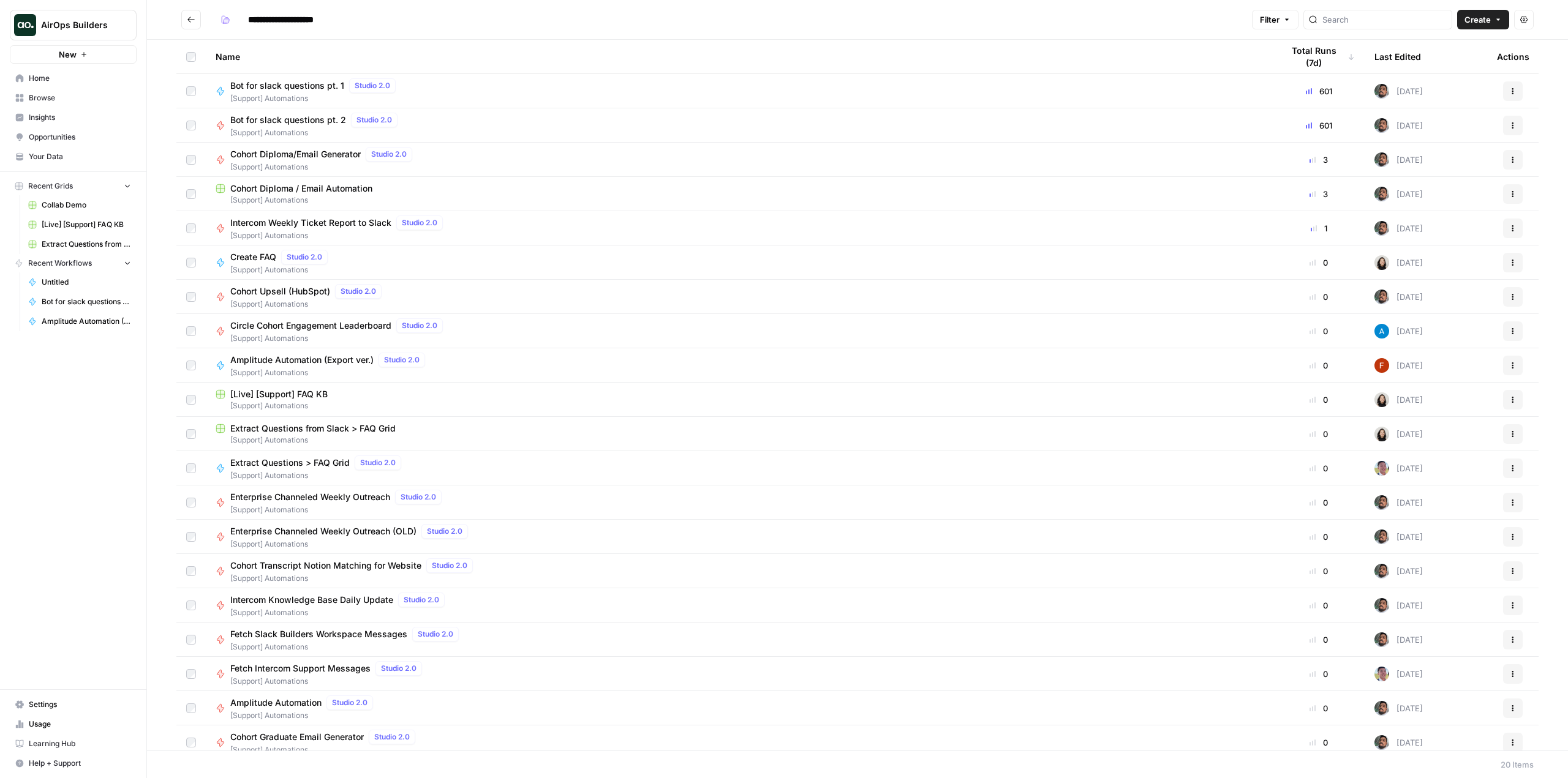
click at [351, 327] on span "Circle Cohort Engagement Leaderboard" at bounding box center [311, 326] width 161 height 12
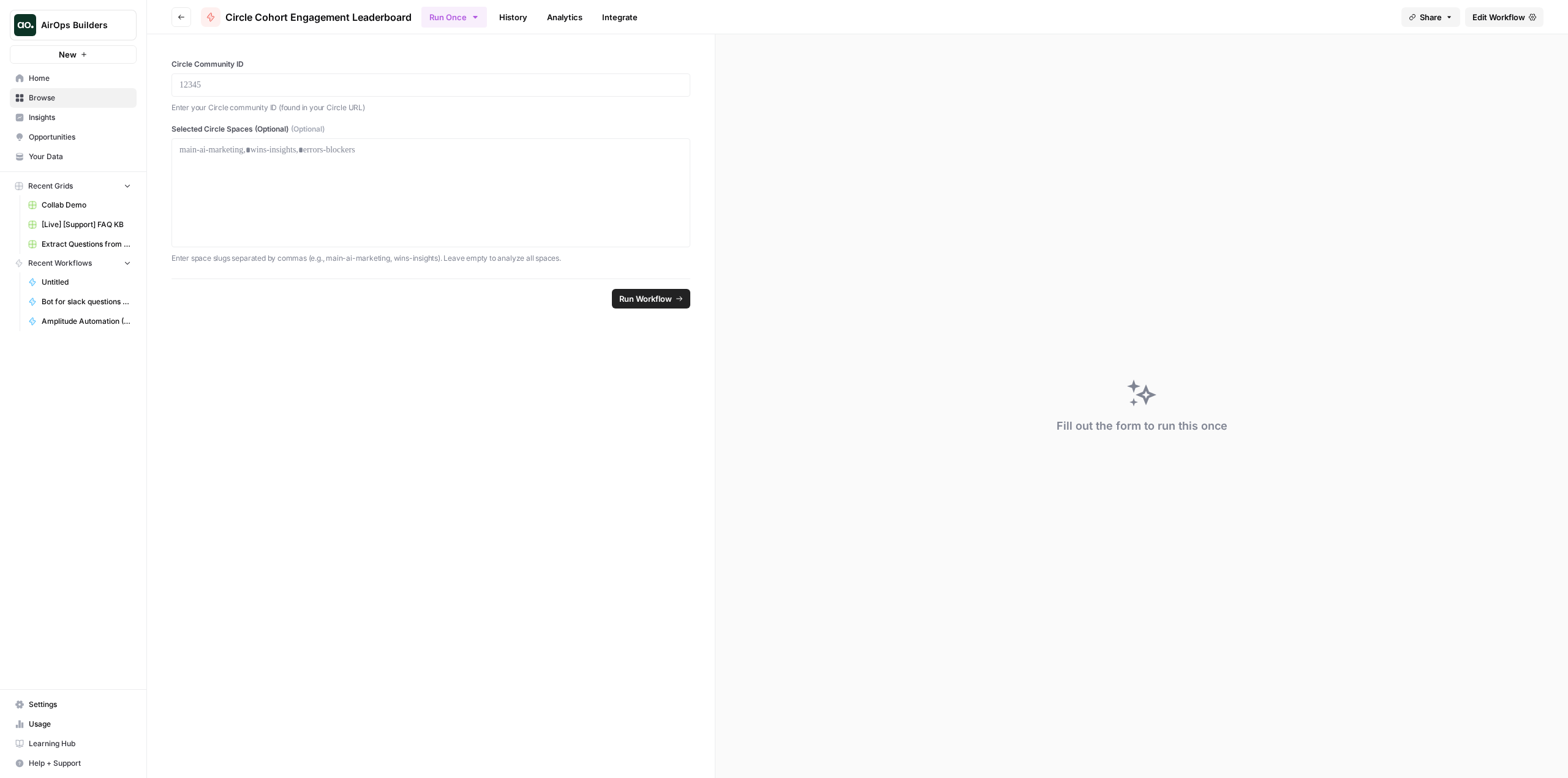
click at [1493, 14] on span "Edit Workflow" at bounding box center [1499, 17] width 53 height 12
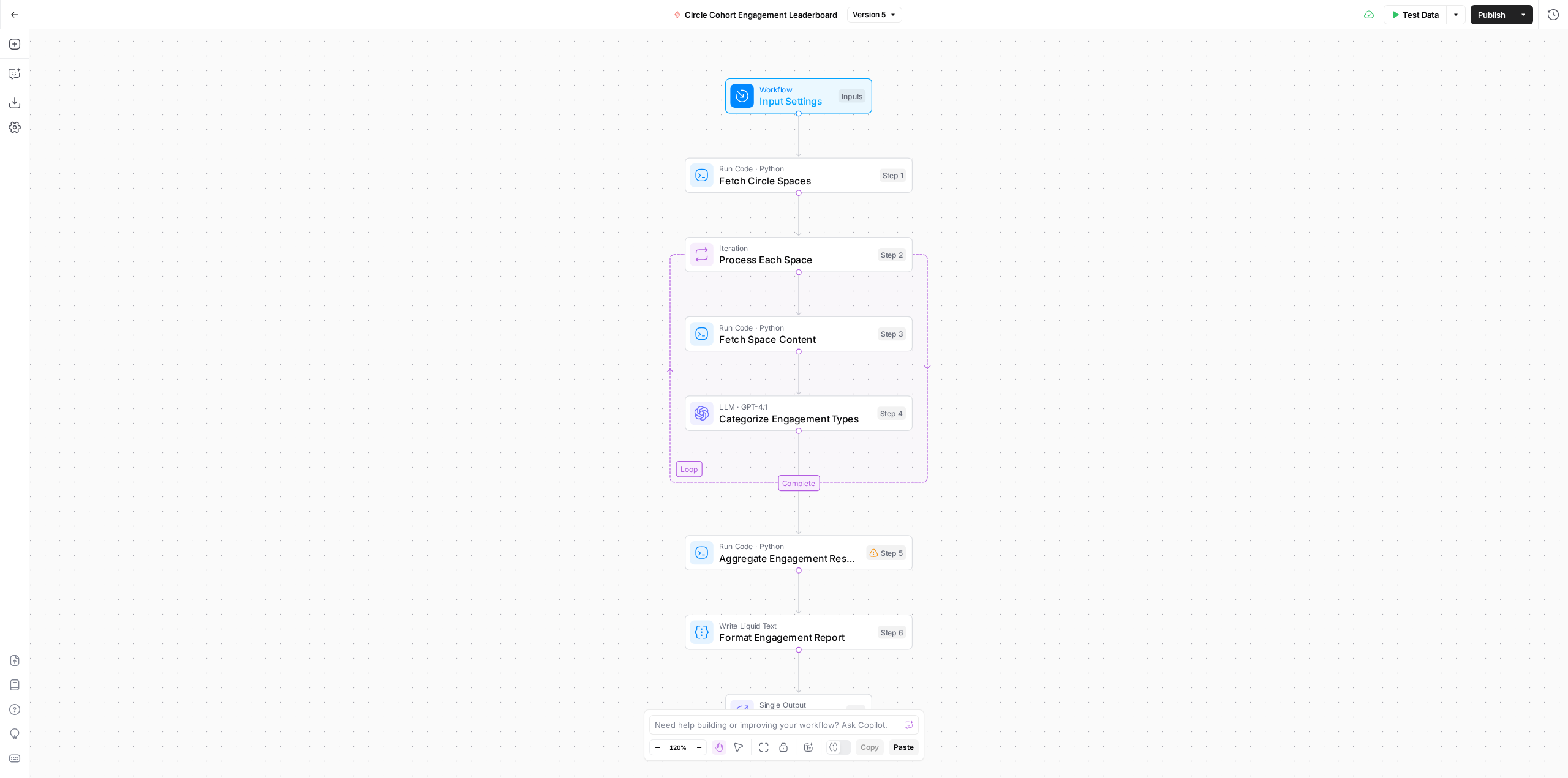
click at [6, 15] on button "Go Back" at bounding box center [14, 14] width 22 height 22
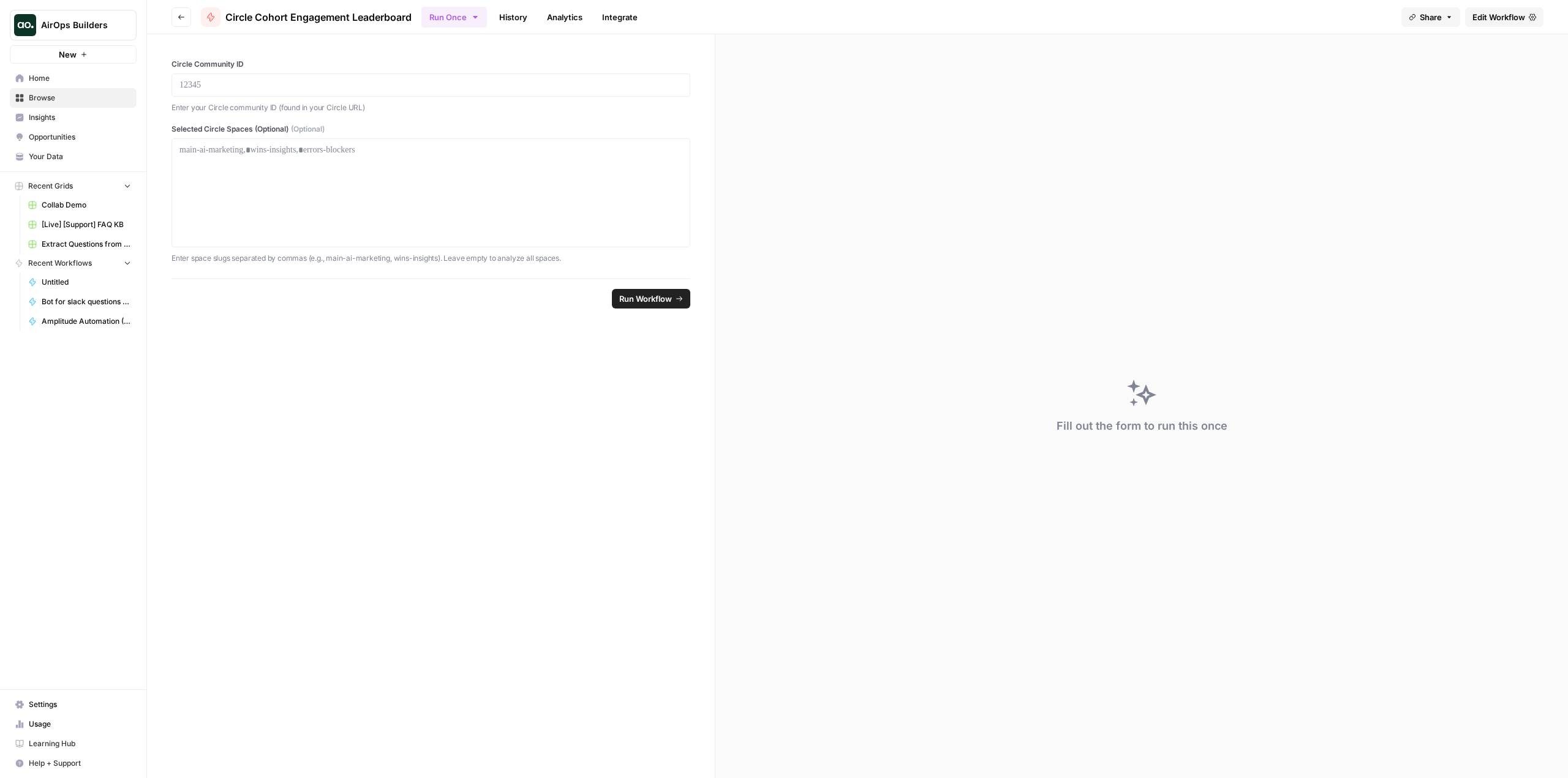
click at [179, 20] on icon "button" at bounding box center [181, 17] width 8 height 8
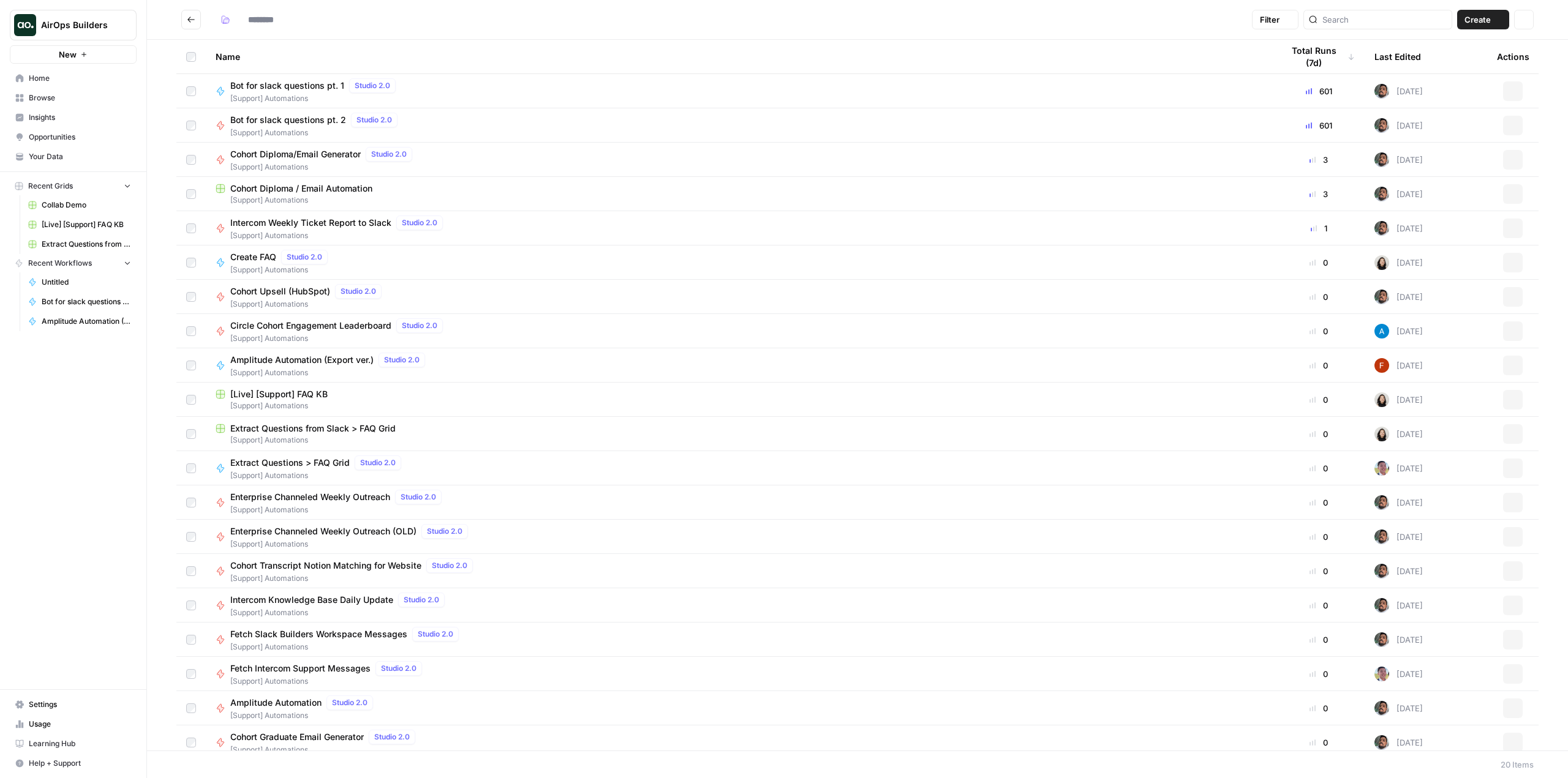
type input "**********"
click at [281, 357] on span "Amplitude Automation (Export ver.)" at bounding box center [302, 360] width 143 height 12
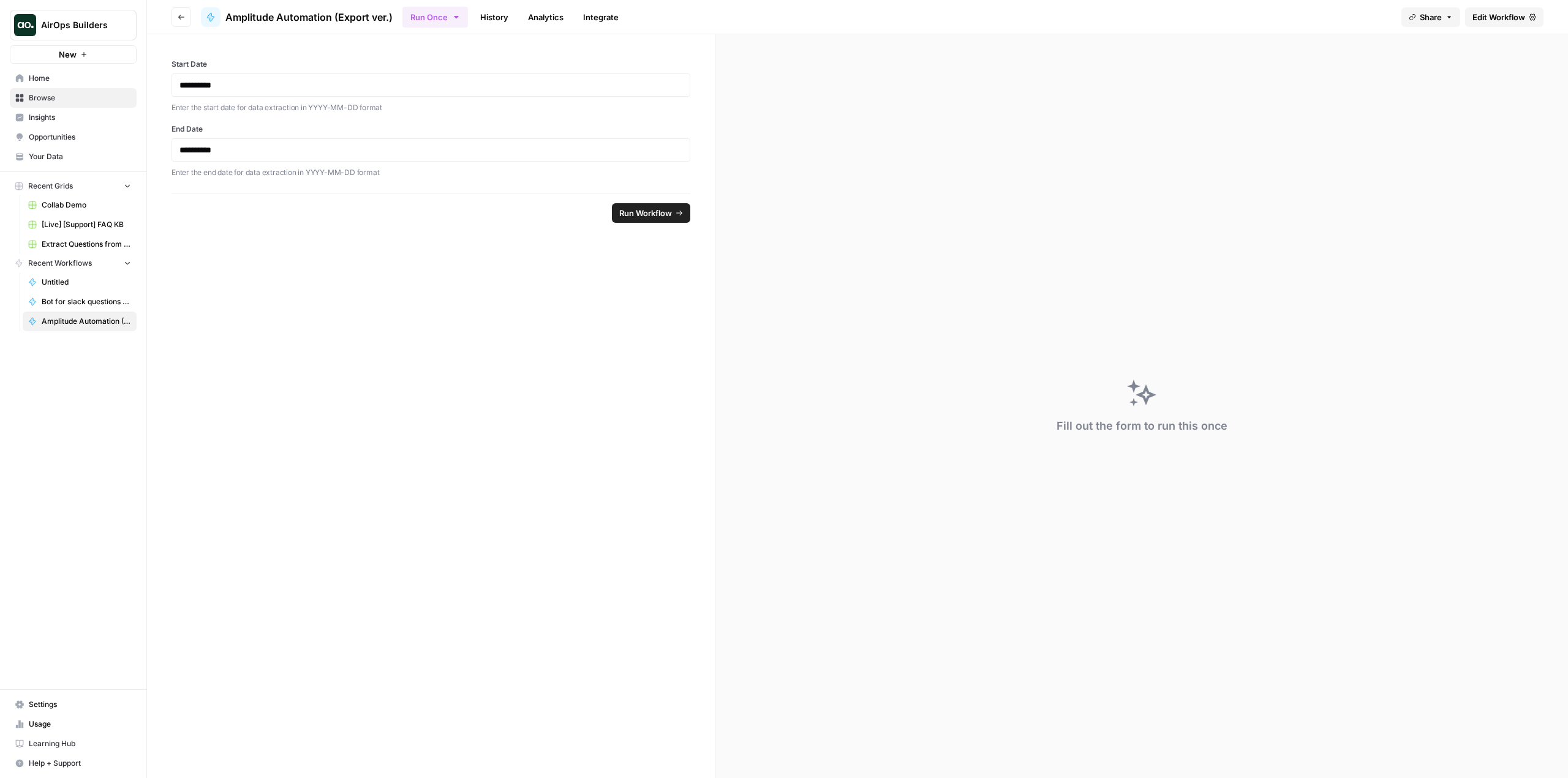
click at [1515, 14] on span "Edit Workflow" at bounding box center [1499, 17] width 53 height 12
